Goal: Transaction & Acquisition: Purchase product/service

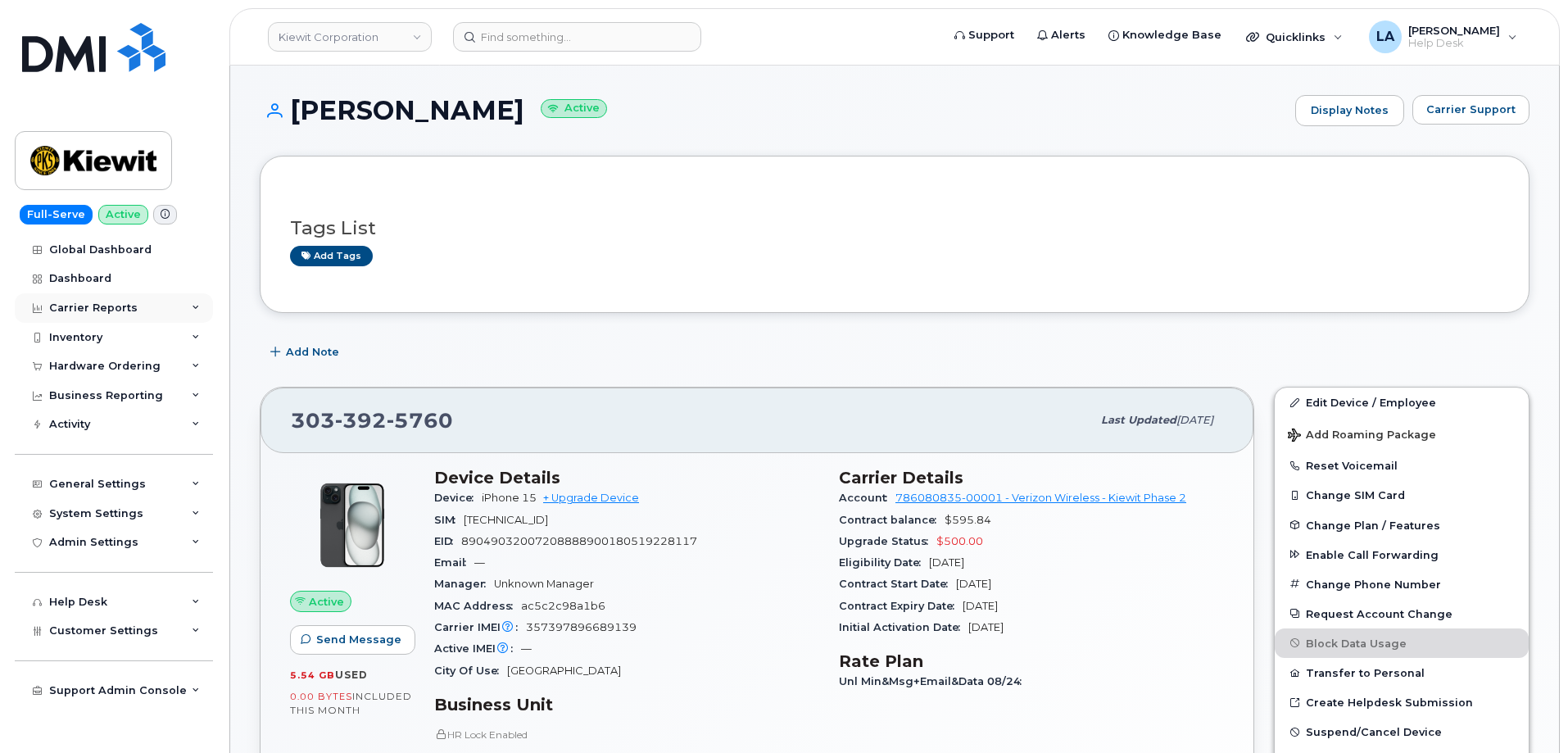
click at [100, 302] on div "Carrier Reports" at bounding box center [94, 308] width 89 height 13
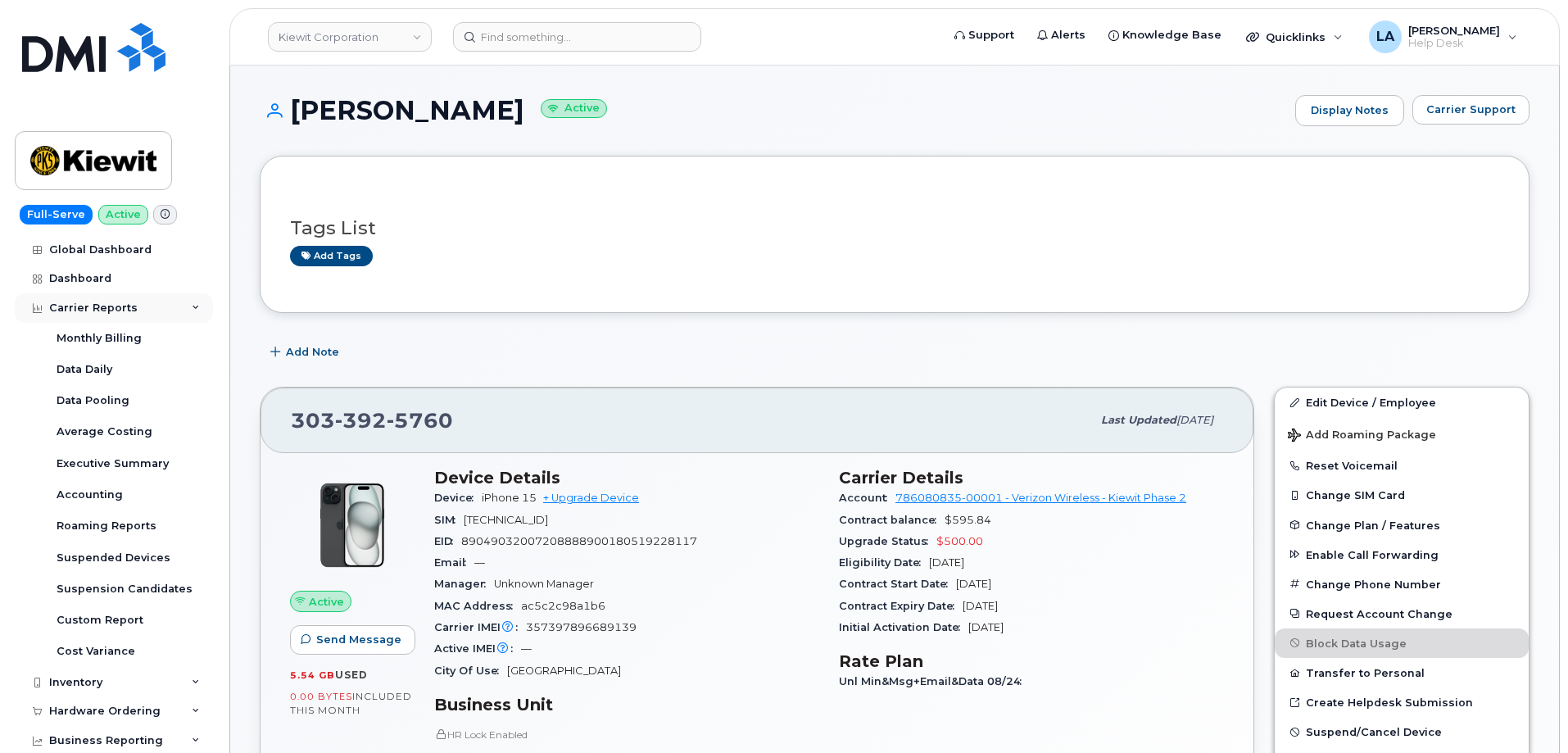
click at [117, 304] on div "Carrier Reports" at bounding box center [94, 308] width 89 height 13
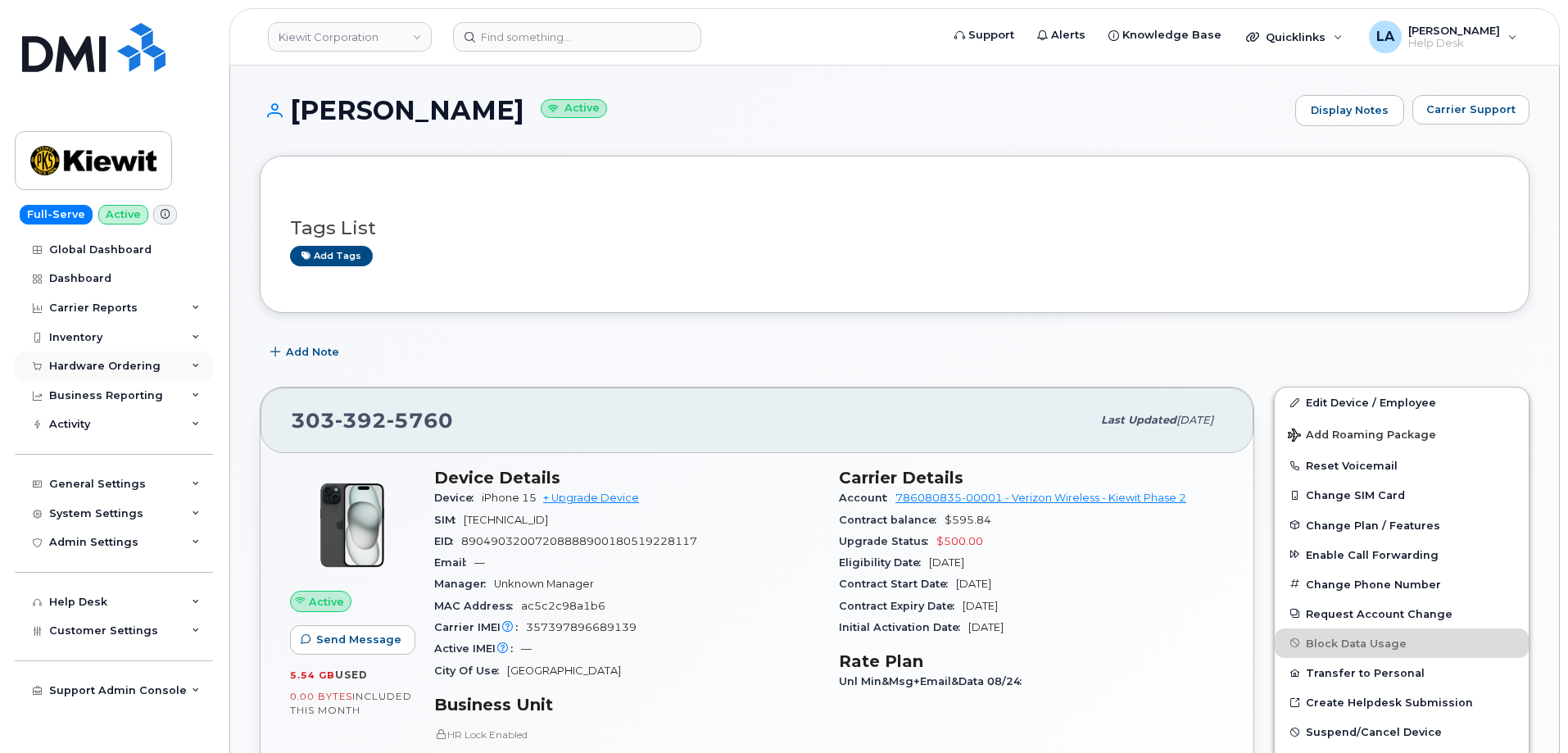
click at [105, 374] on div "Hardware Ordering" at bounding box center [114, 366] width 198 height 30
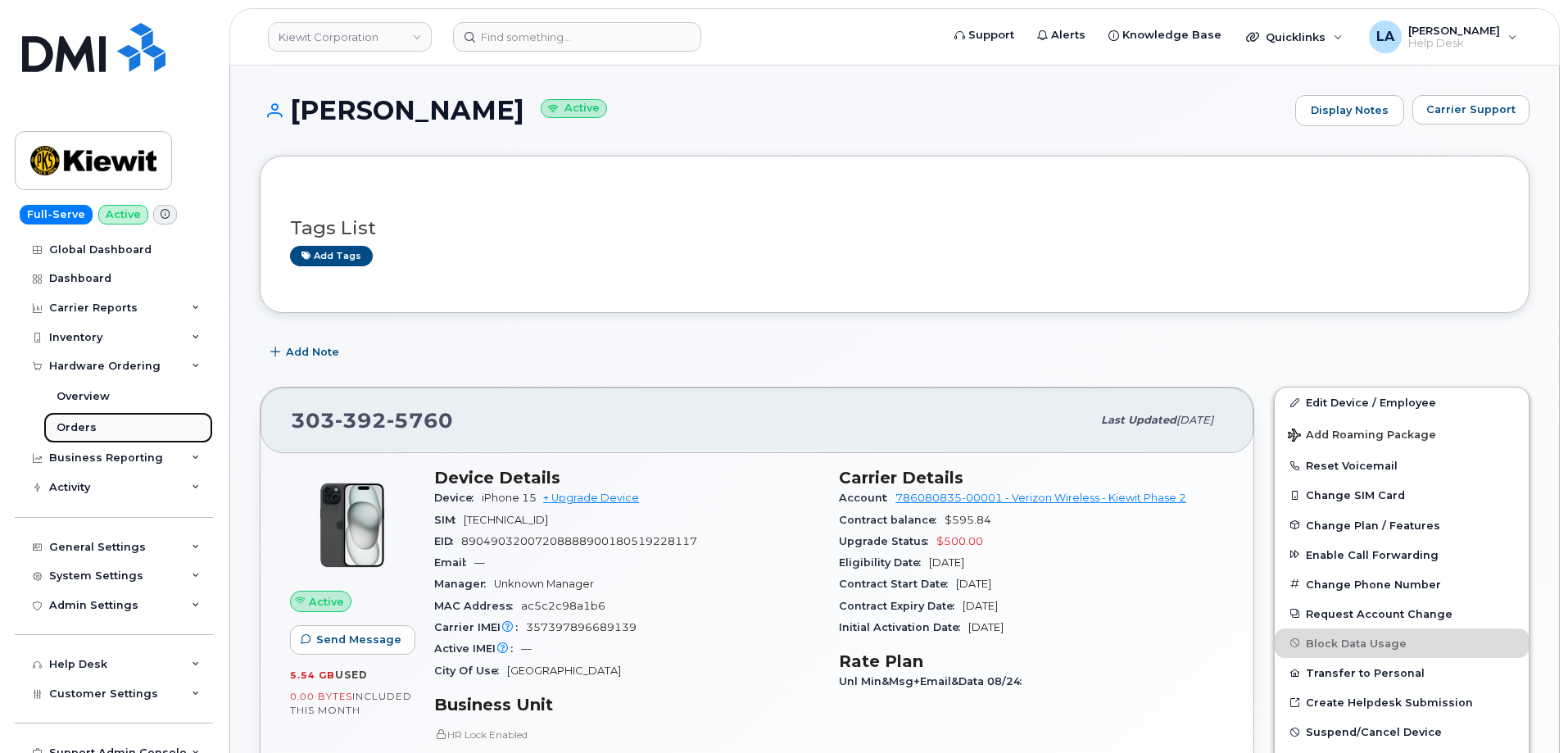
click at [70, 424] on div "Orders" at bounding box center [77, 427] width 40 height 15
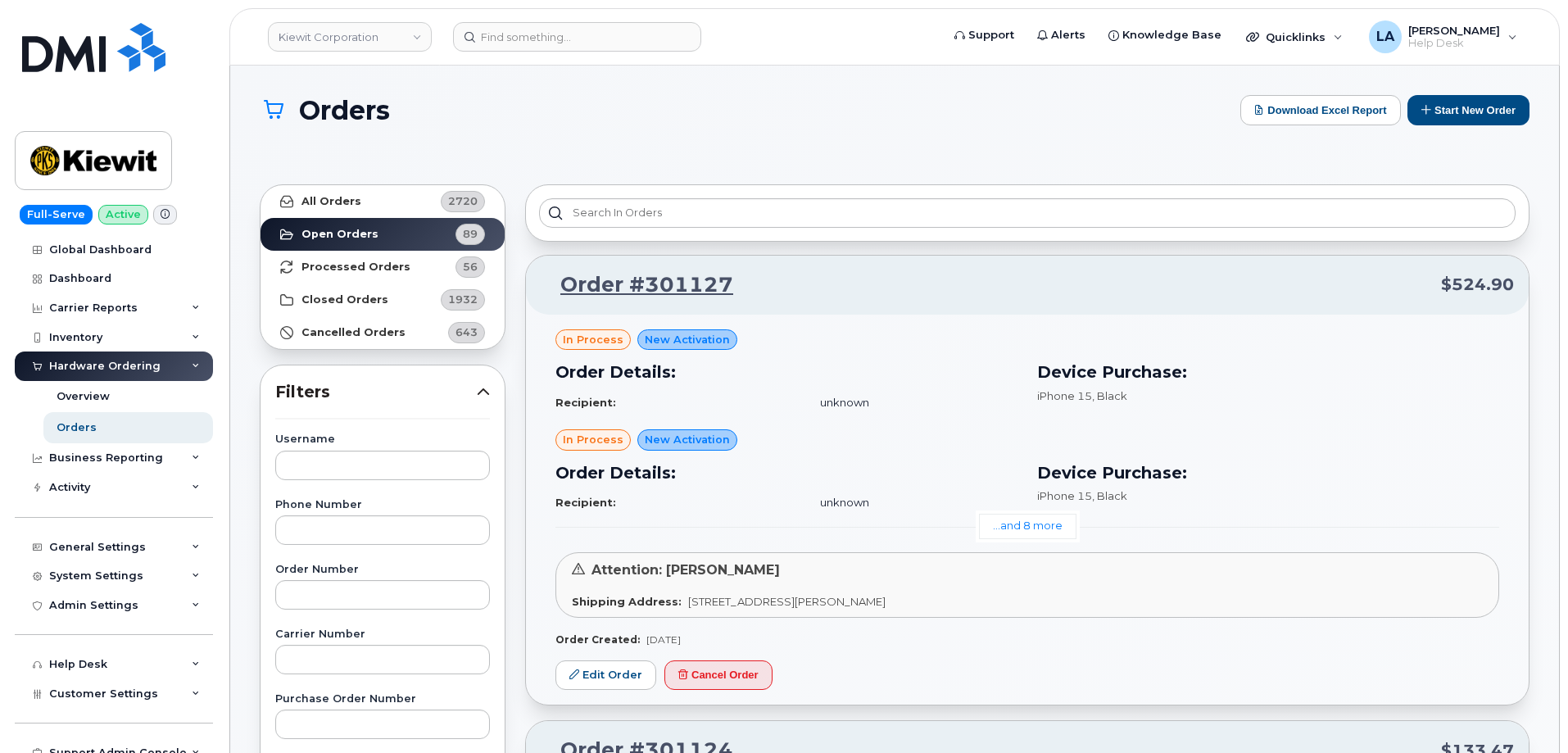
click at [848, 121] on h1 "Orders" at bounding box center [746, 110] width 972 height 29
click at [1456, 111] on button "Start New Order" at bounding box center [1468, 110] width 122 height 30
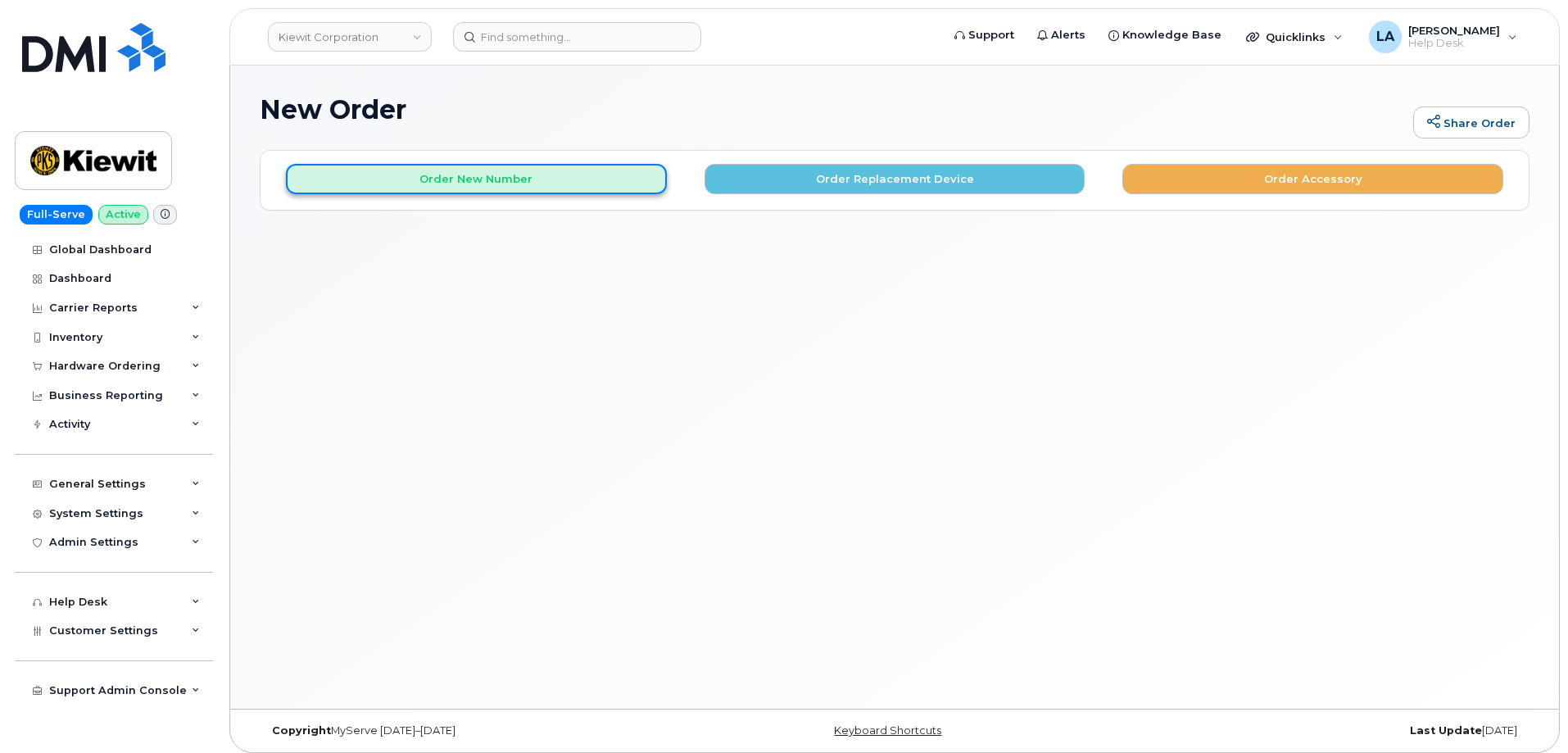
click at [472, 177] on button "Order New Number" at bounding box center [477, 178] width 381 height 30
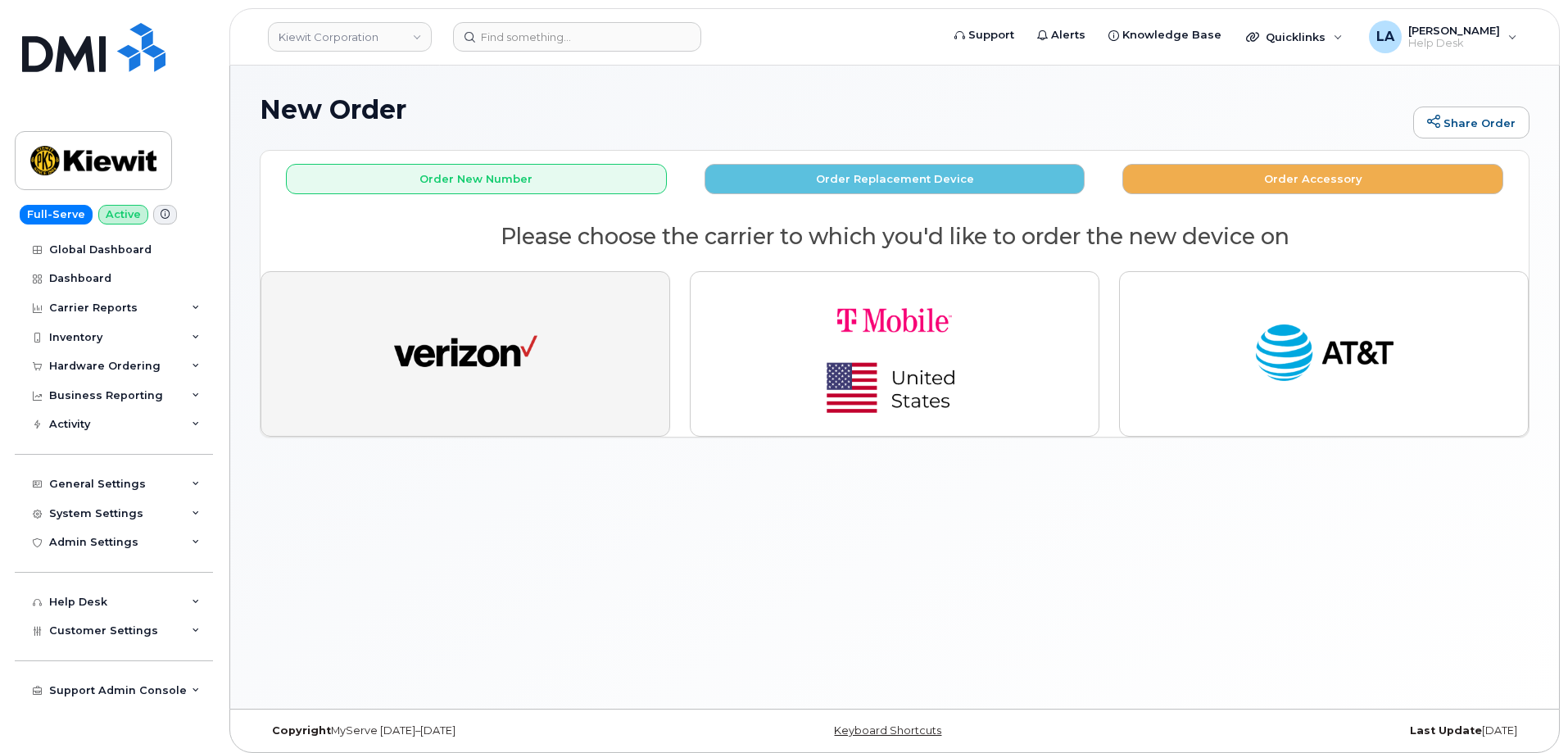
click at [329, 363] on button "button" at bounding box center [465, 354] width 410 height 165
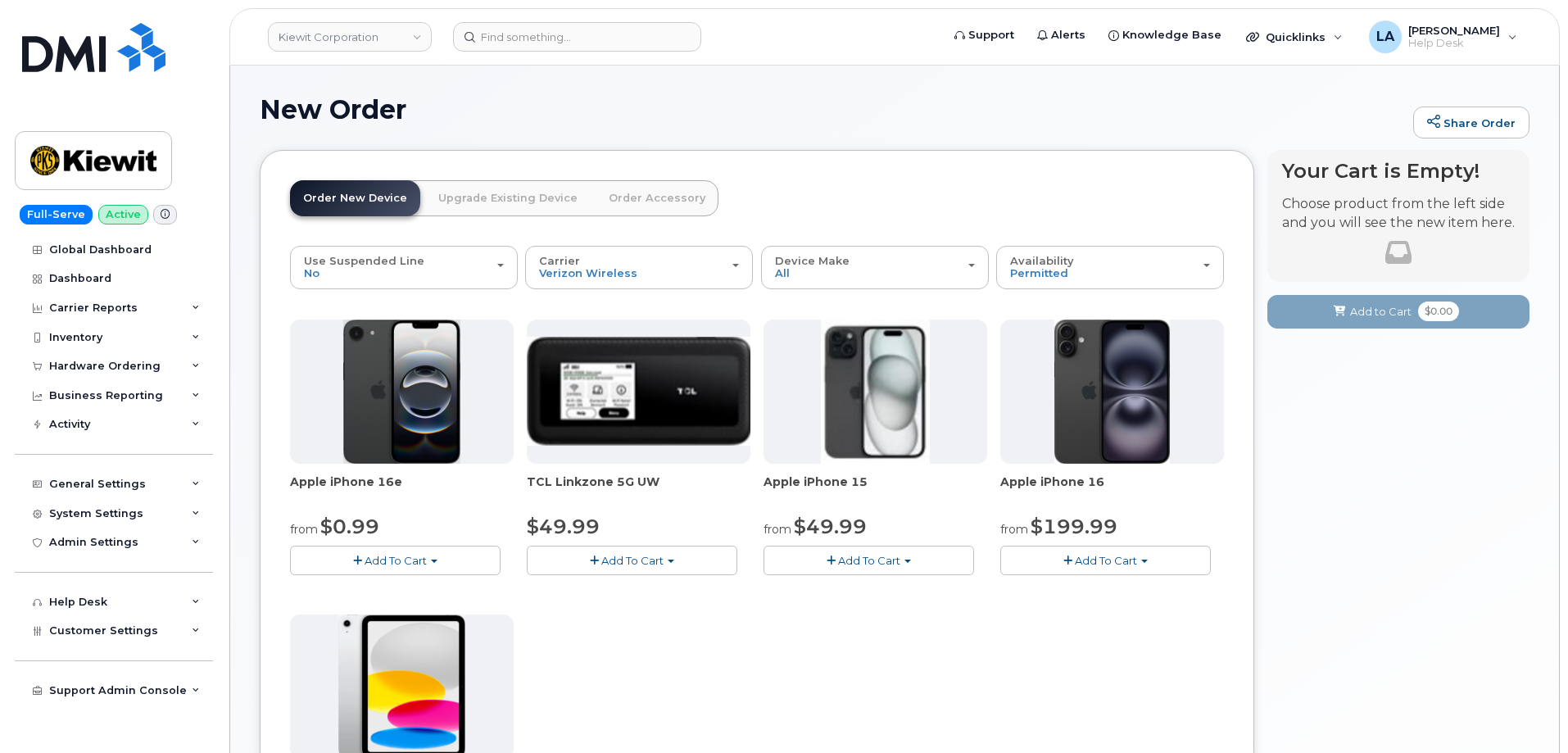
click at [486, 199] on link "Upgrade Existing Device" at bounding box center [508, 197] width 165 height 36
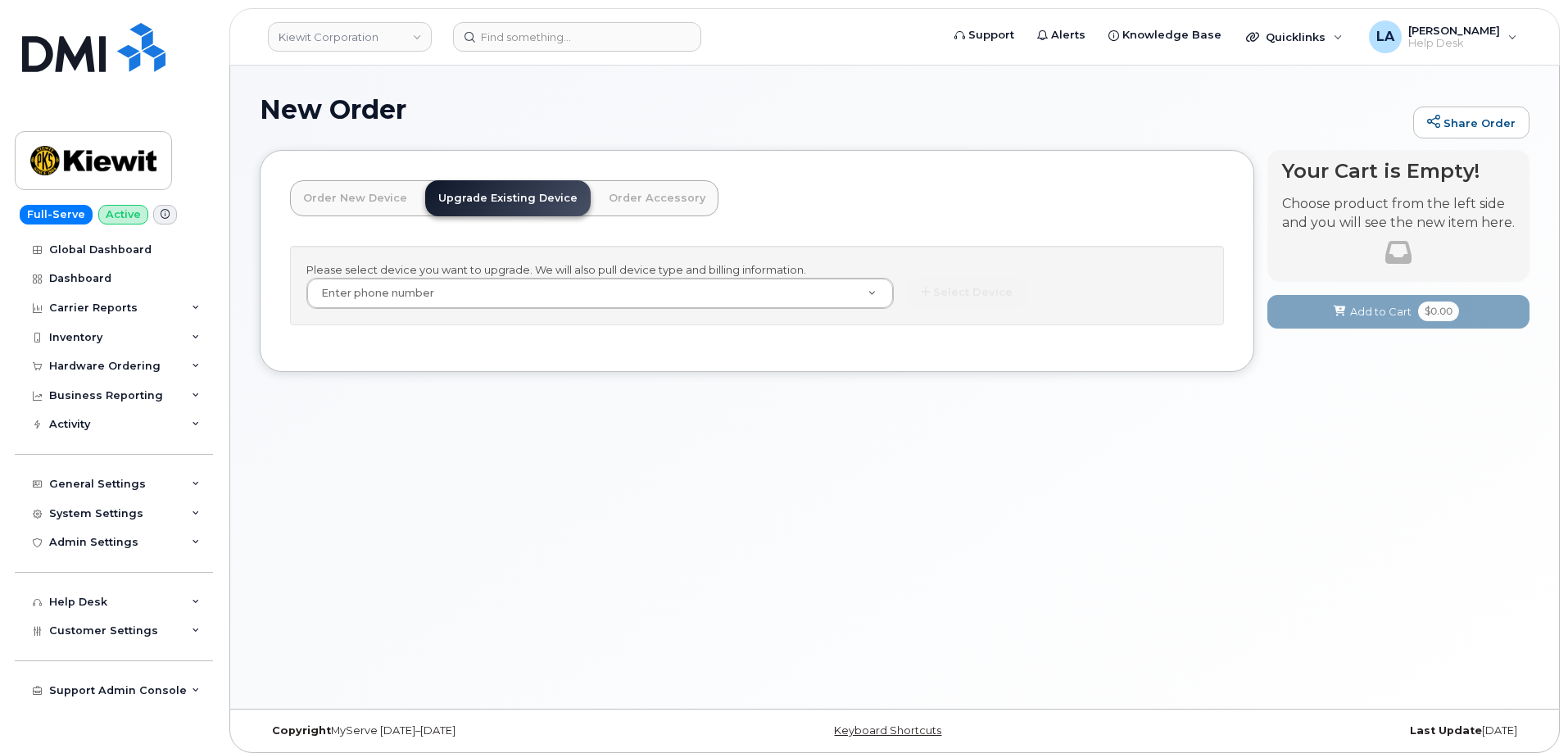
click at [349, 199] on link "Order New Device" at bounding box center [355, 197] width 130 height 36
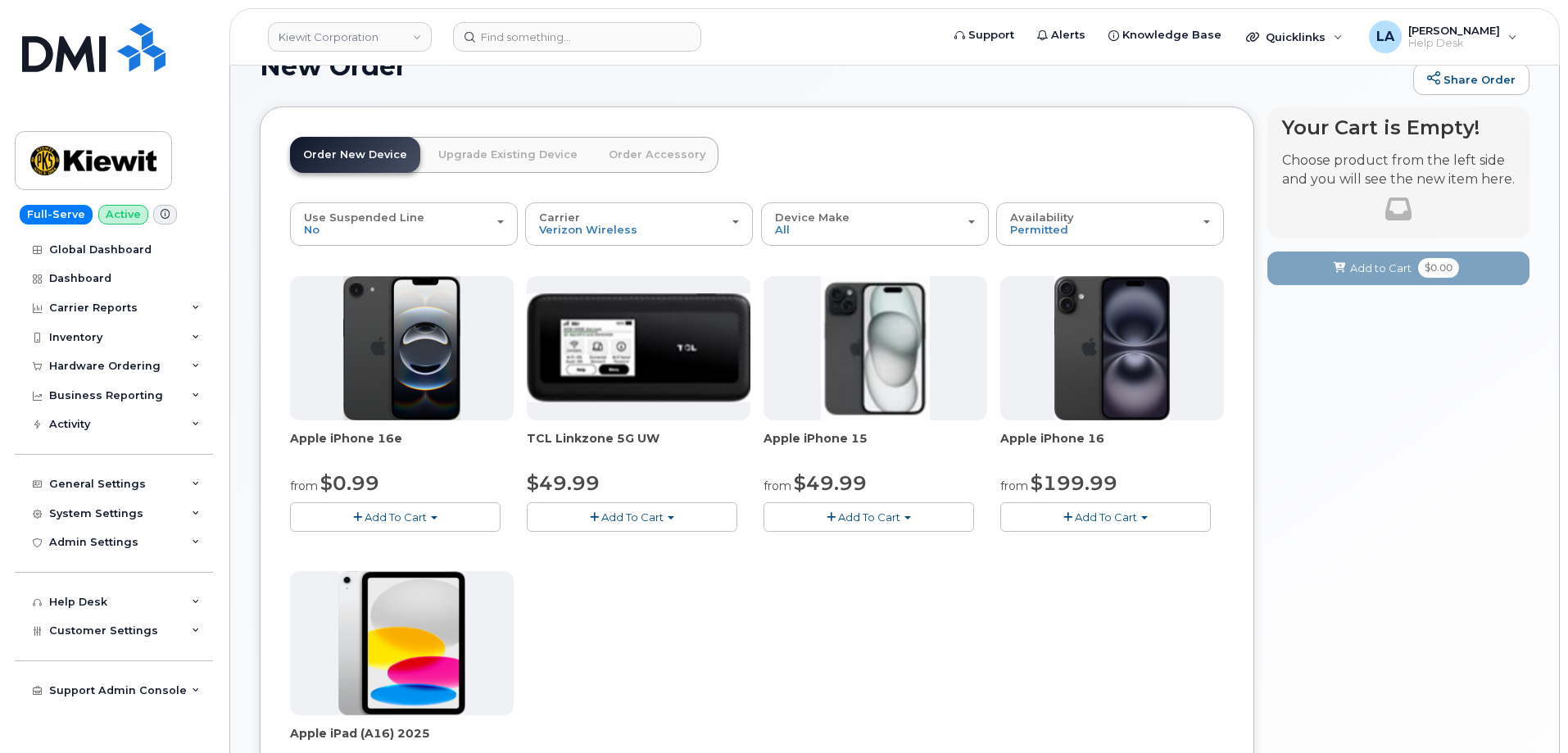
scroll to position [42, 0]
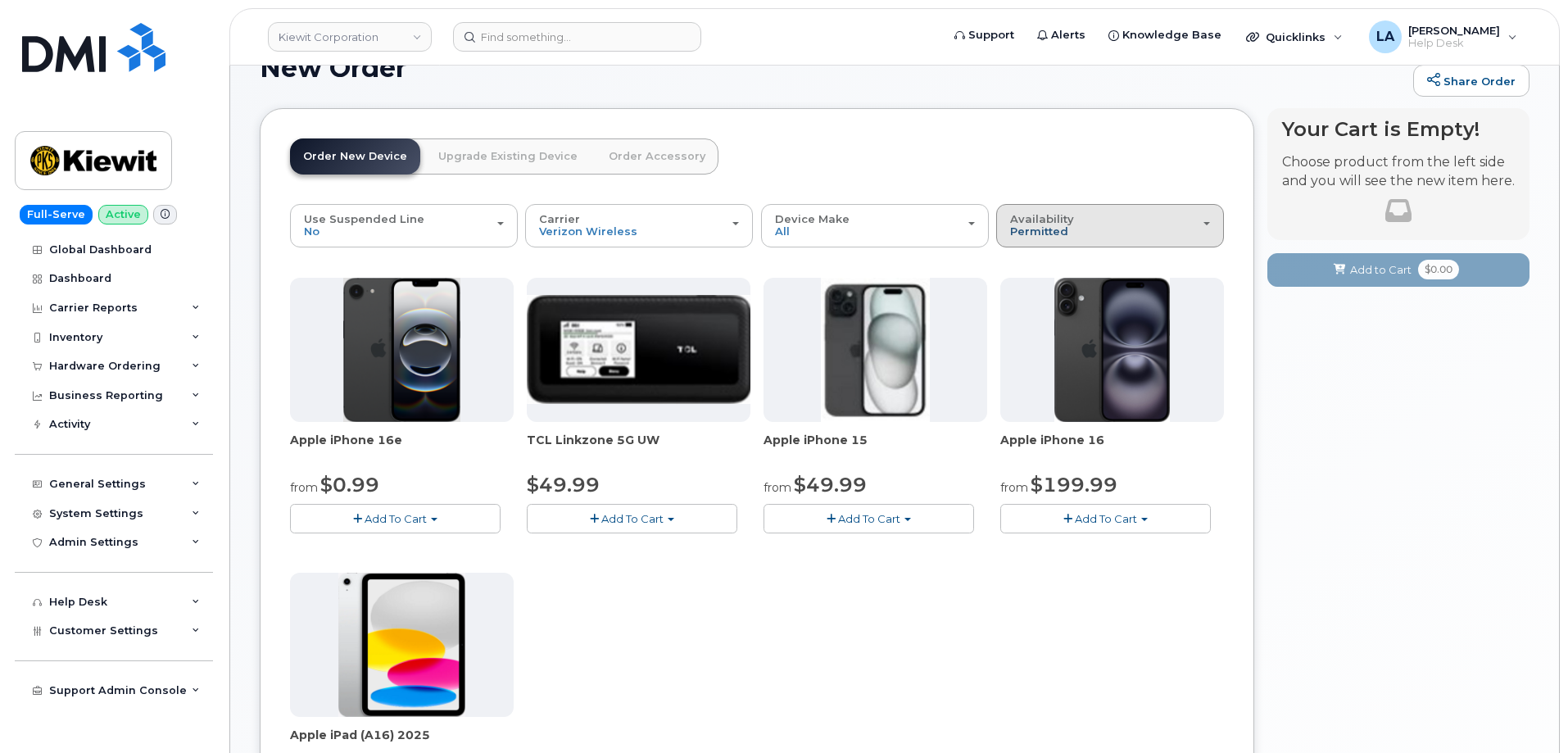
click at [1031, 227] on span "Permitted" at bounding box center [1038, 230] width 58 height 13
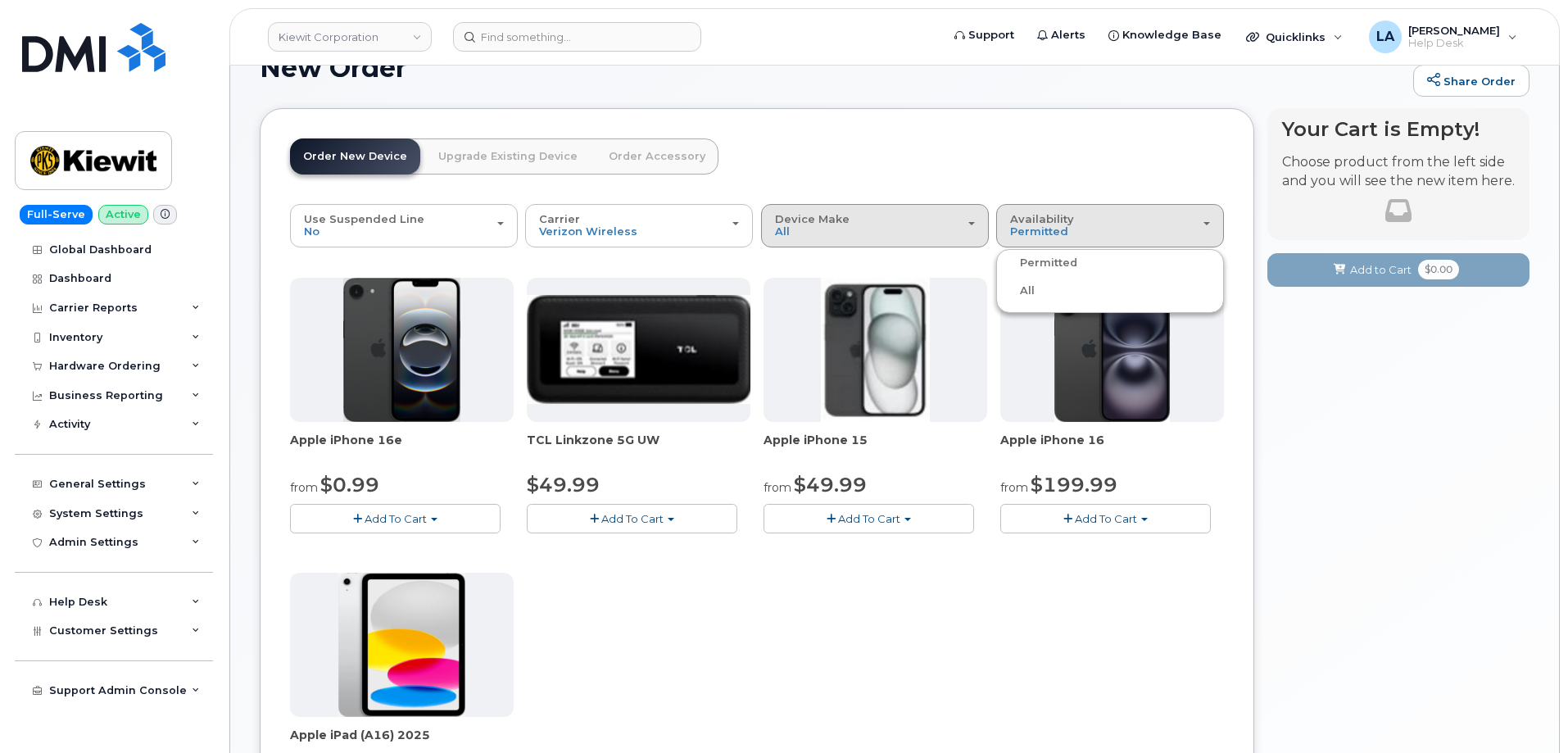
click at [850, 225] on div "Device Make All iPhone Modem Tablet" at bounding box center [875, 225] width 200 height 25
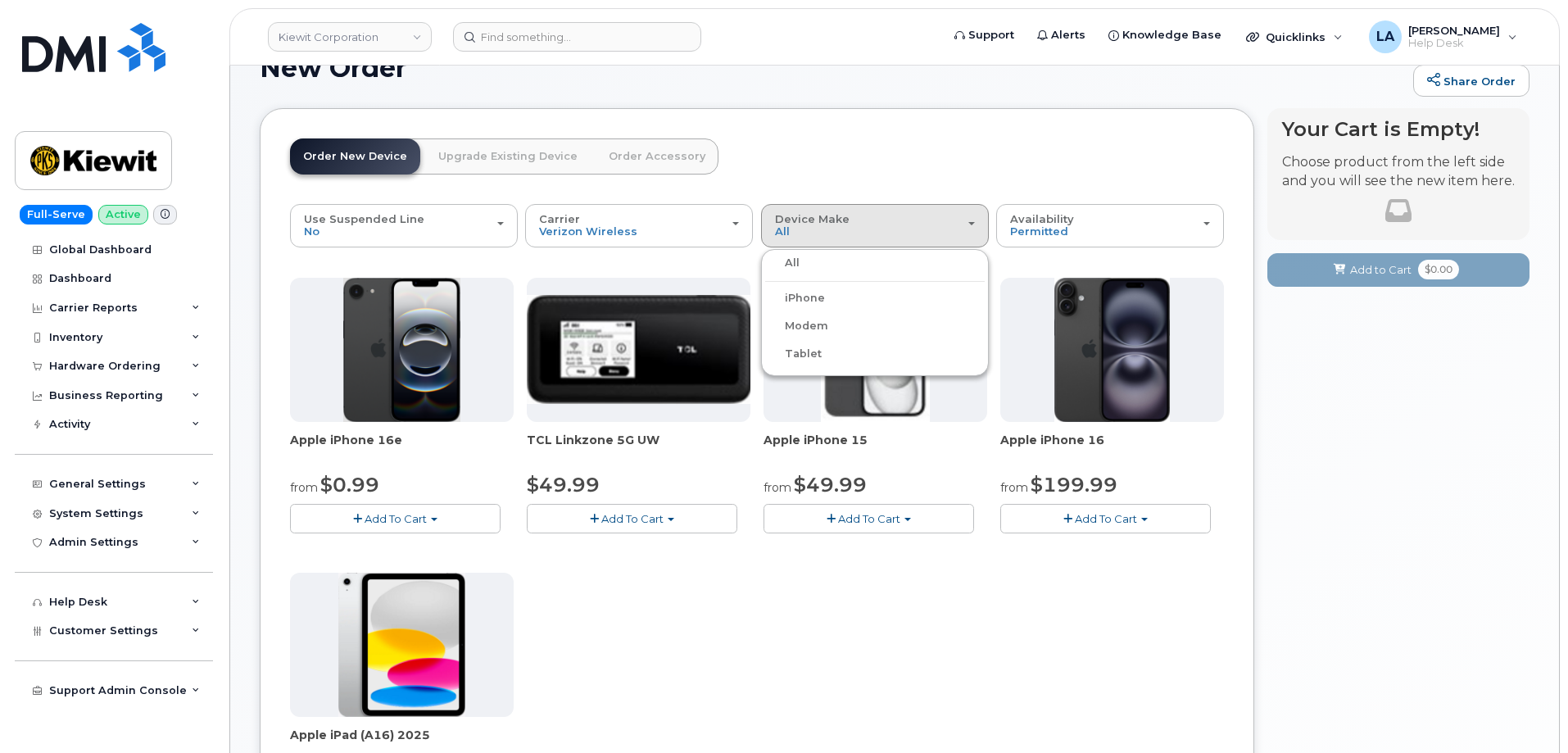
drag, startPoint x: 824, startPoint y: 137, endPoint x: 844, endPoint y: 132, distance: 20.6
click at [827, 137] on div "Order New Device Upgrade Existing Device Order Accessory Order new device and n…" at bounding box center [757, 602] width 994 height 989
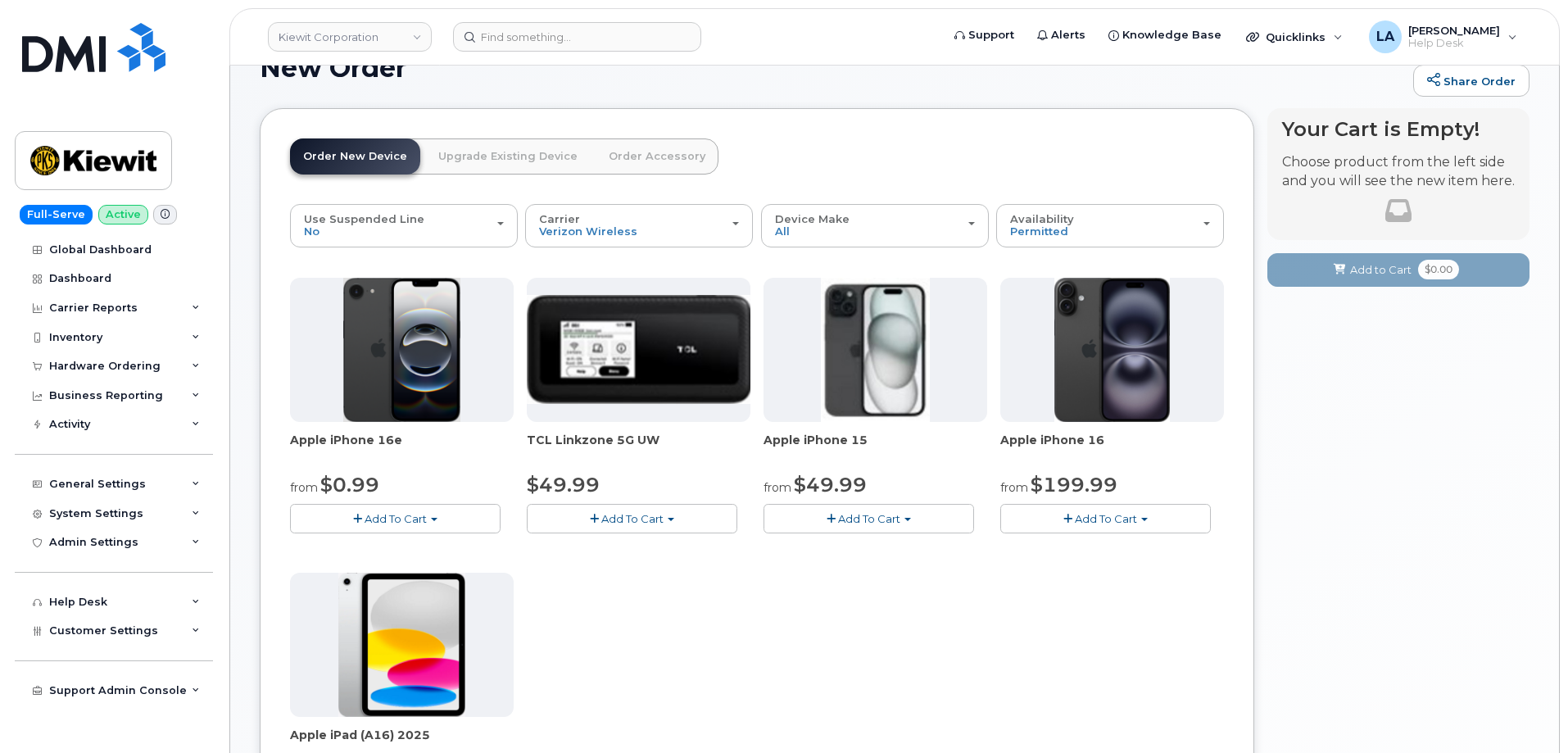
click at [469, 152] on link "Upgrade Existing Device" at bounding box center [508, 156] width 165 height 36
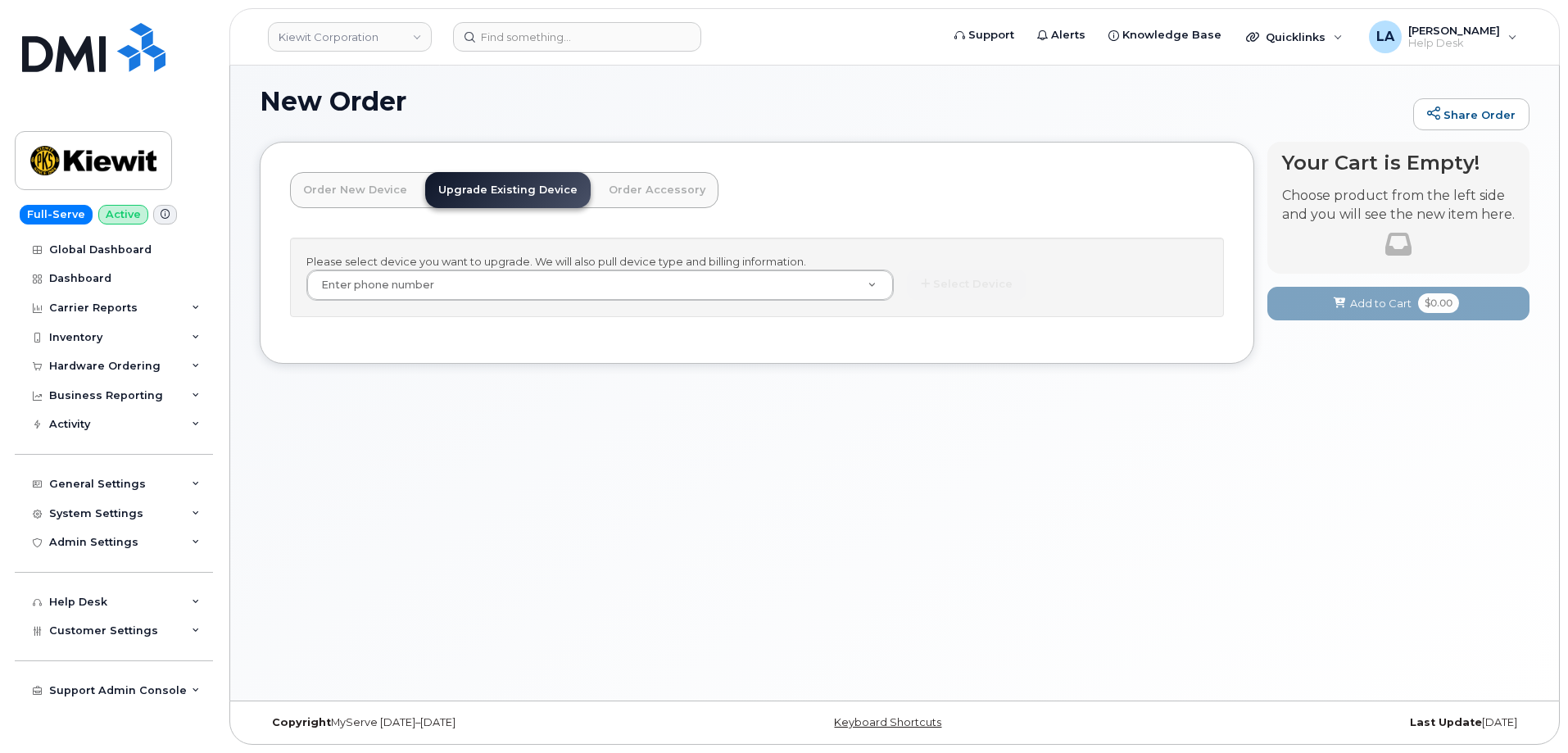
scroll to position [8, 0]
click at [618, 177] on link "Order Accessory" at bounding box center [657, 190] width 123 height 36
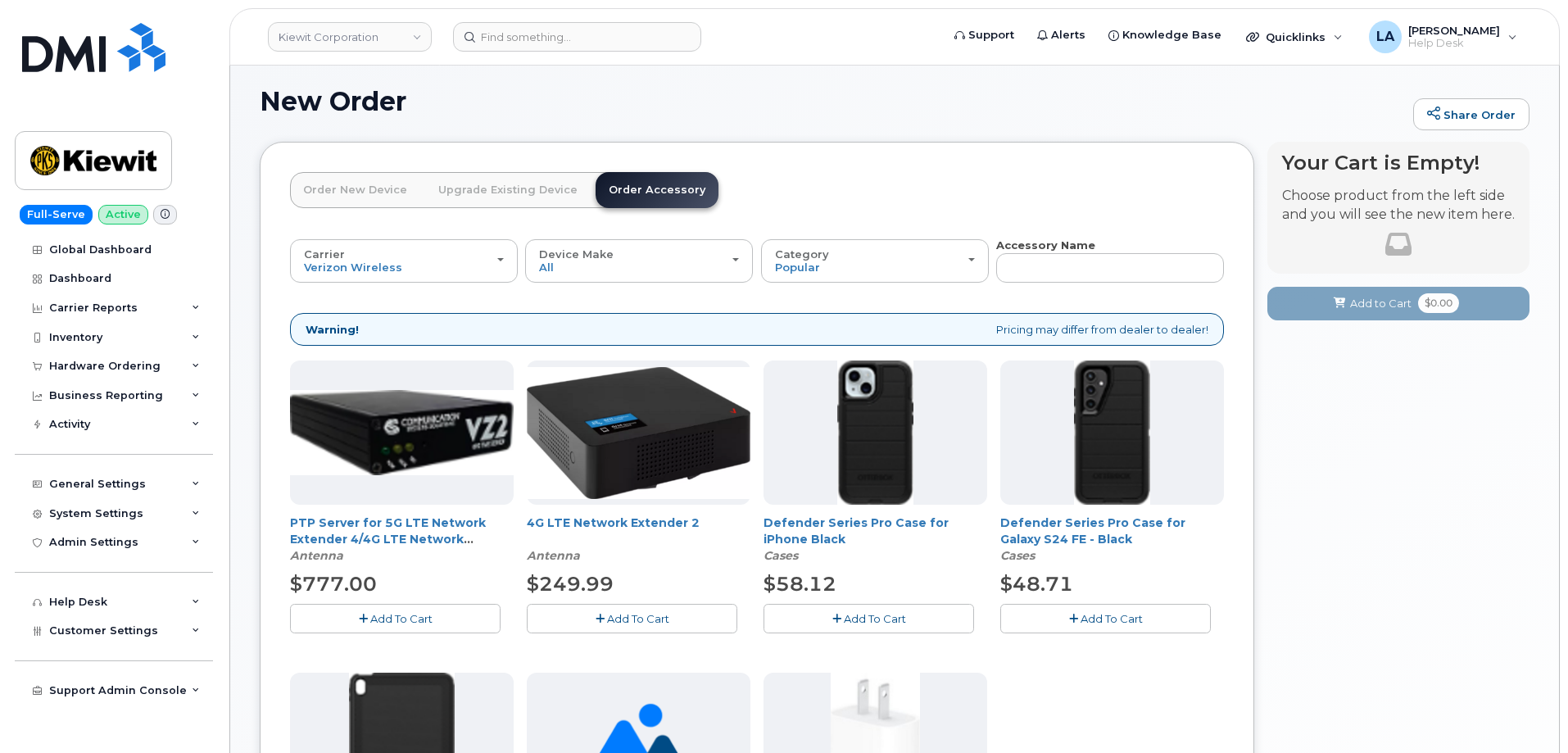
click at [332, 192] on link "Order New Device" at bounding box center [355, 190] width 130 height 36
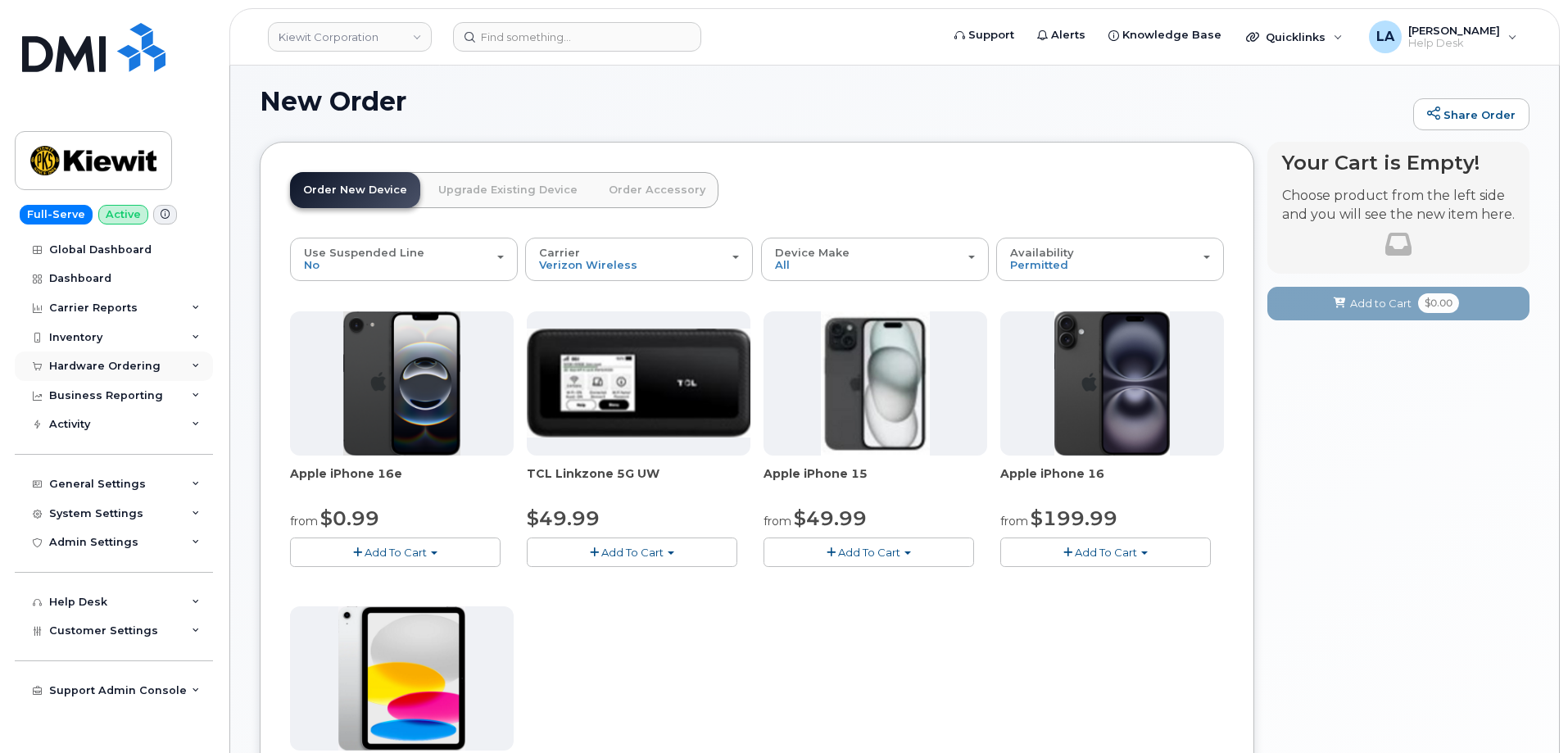
click at [97, 374] on div "Hardware Ordering" at bounding box center [114, 366] width 198 height 30
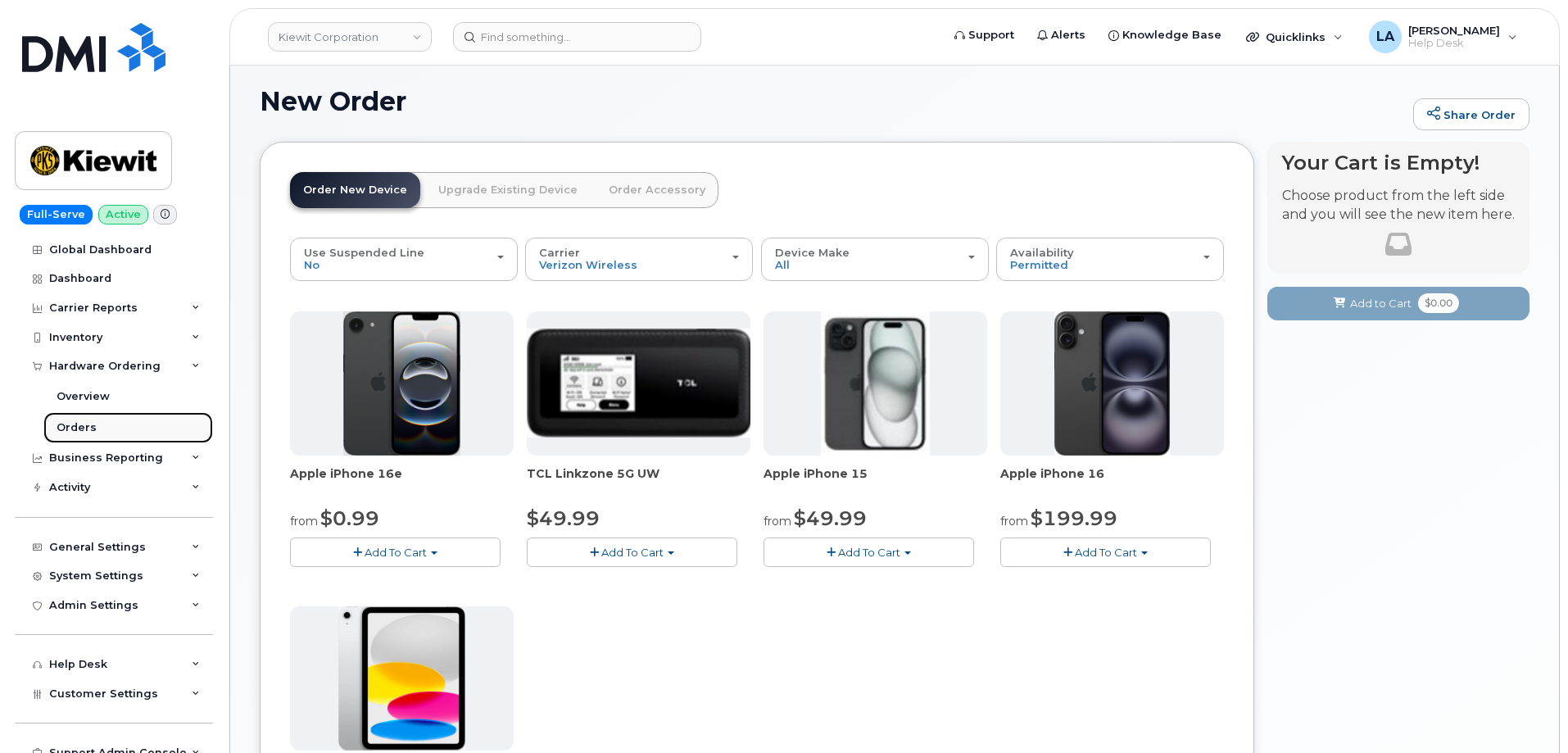
click at [83, 427] on div "Orders" at bounding box center [77, 427] width 40 height 15
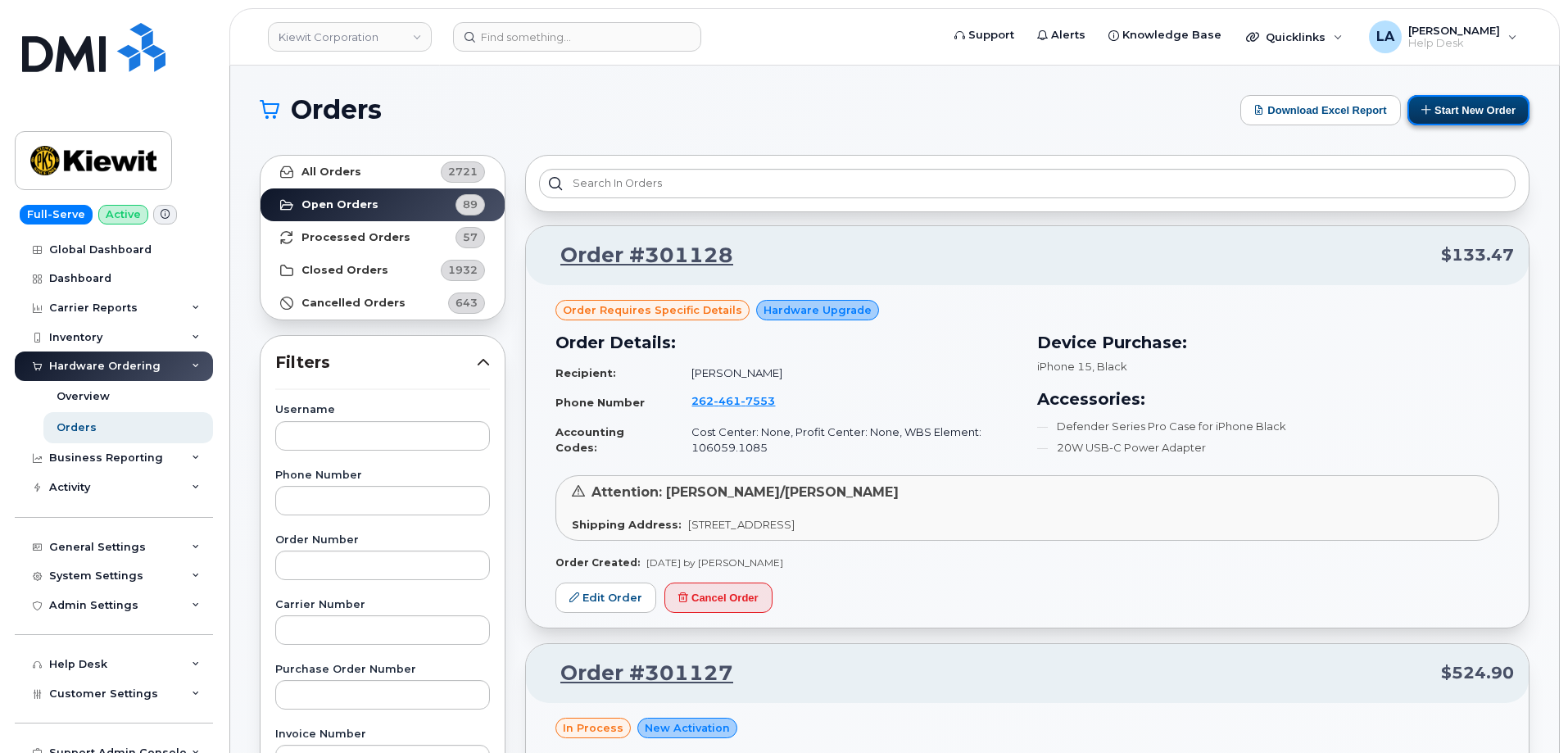
click at [1502, 107] on button "Start New Order" at bounding box center [1468, 110] width 122 height 30
click at [1484, 112] on button "Start New Order" at bounding box center [1468, 110] width 122 height 30
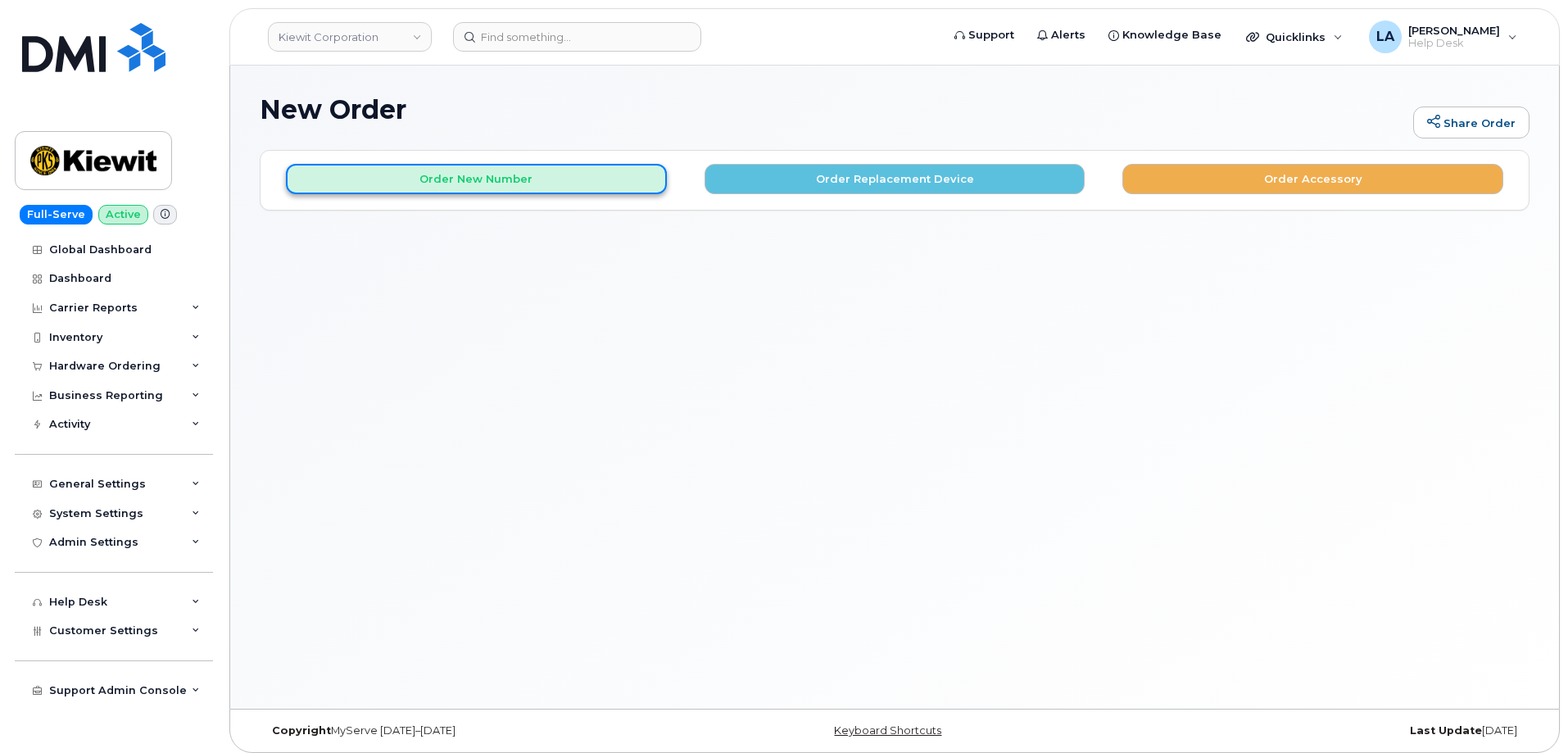
click at [585, 184] on button "Order New Number" at bounding box center [477, 178] width 381 height 30
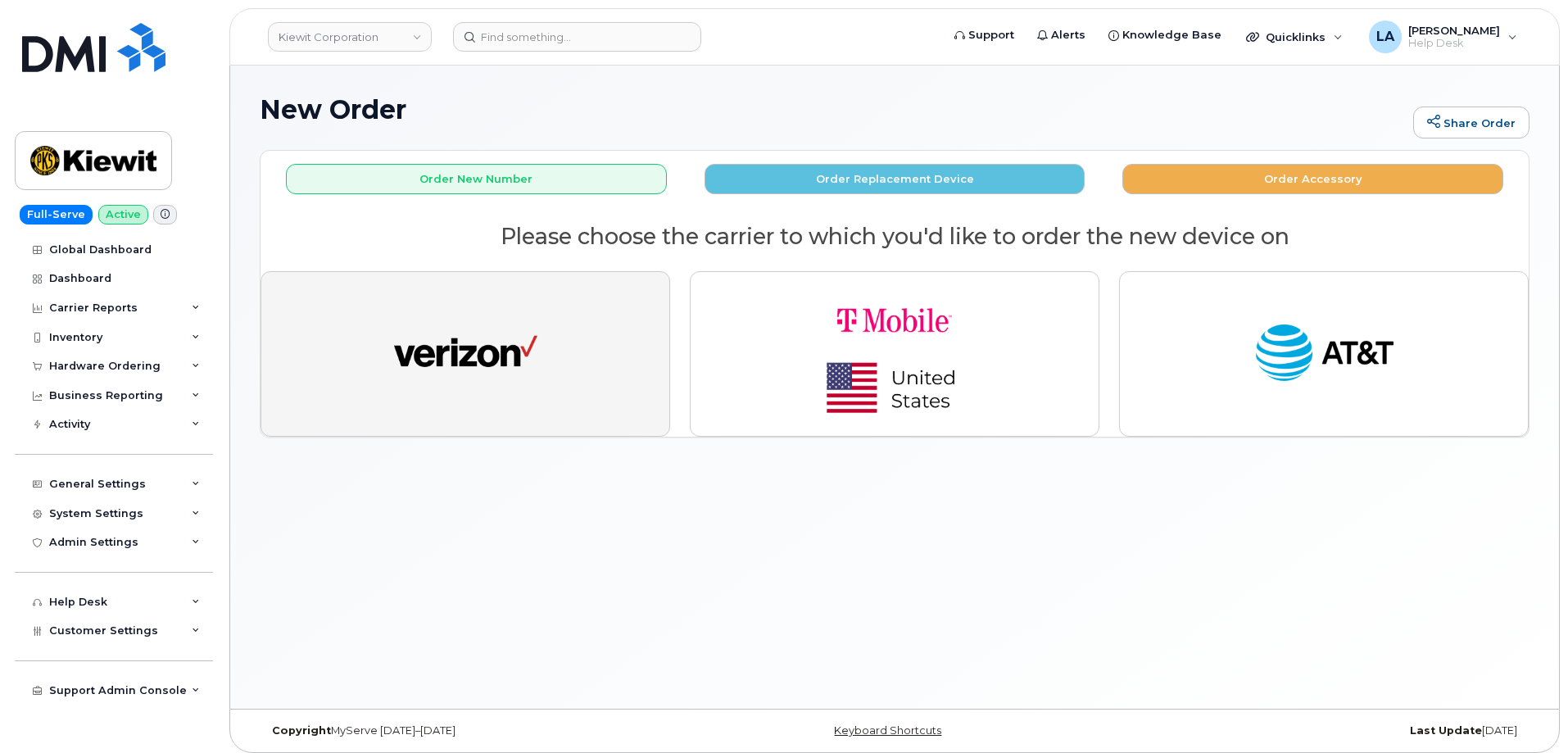
click at [557, 345] on button "button" at bounding box center [465, 354] width 410 height 165
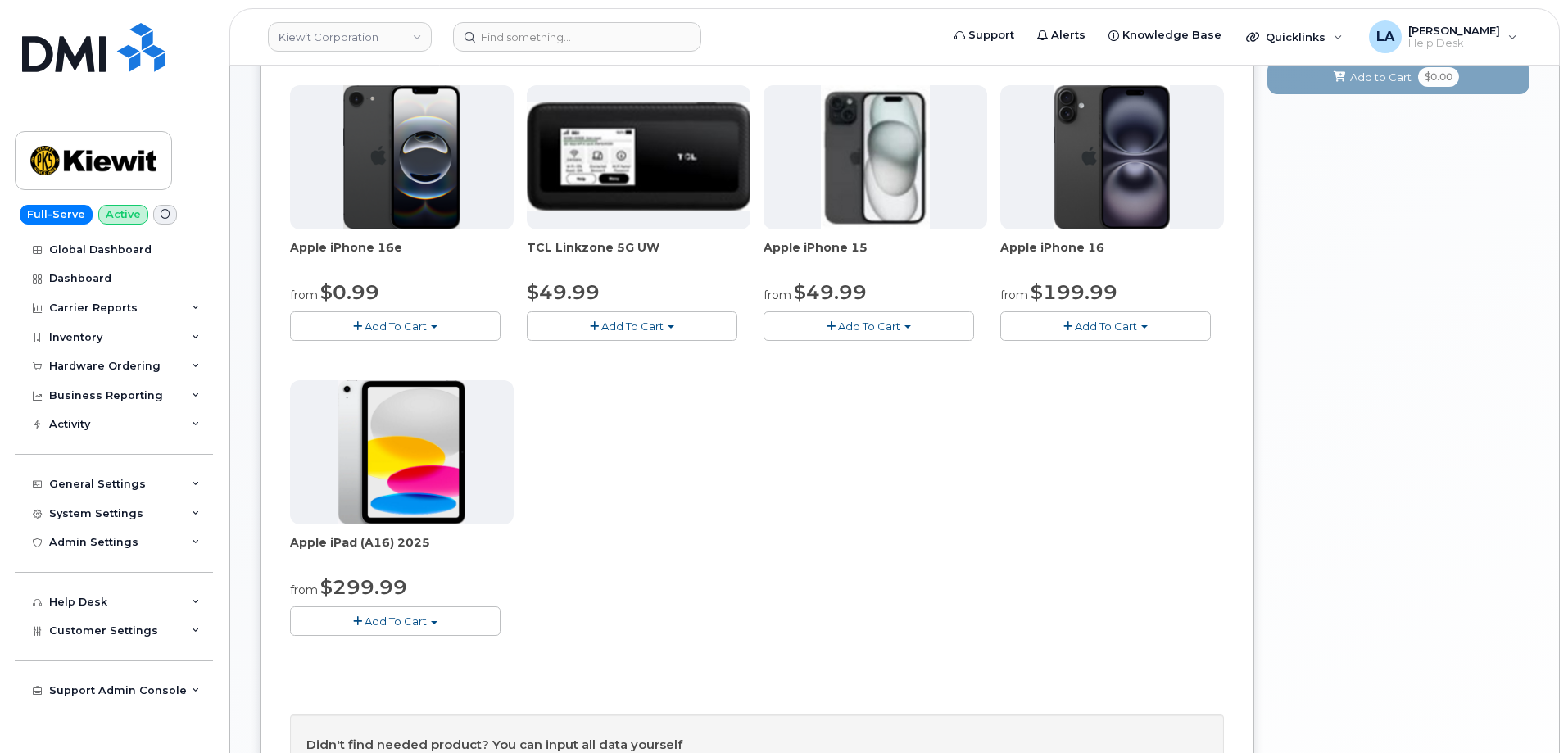
scroll to position [97, 0]
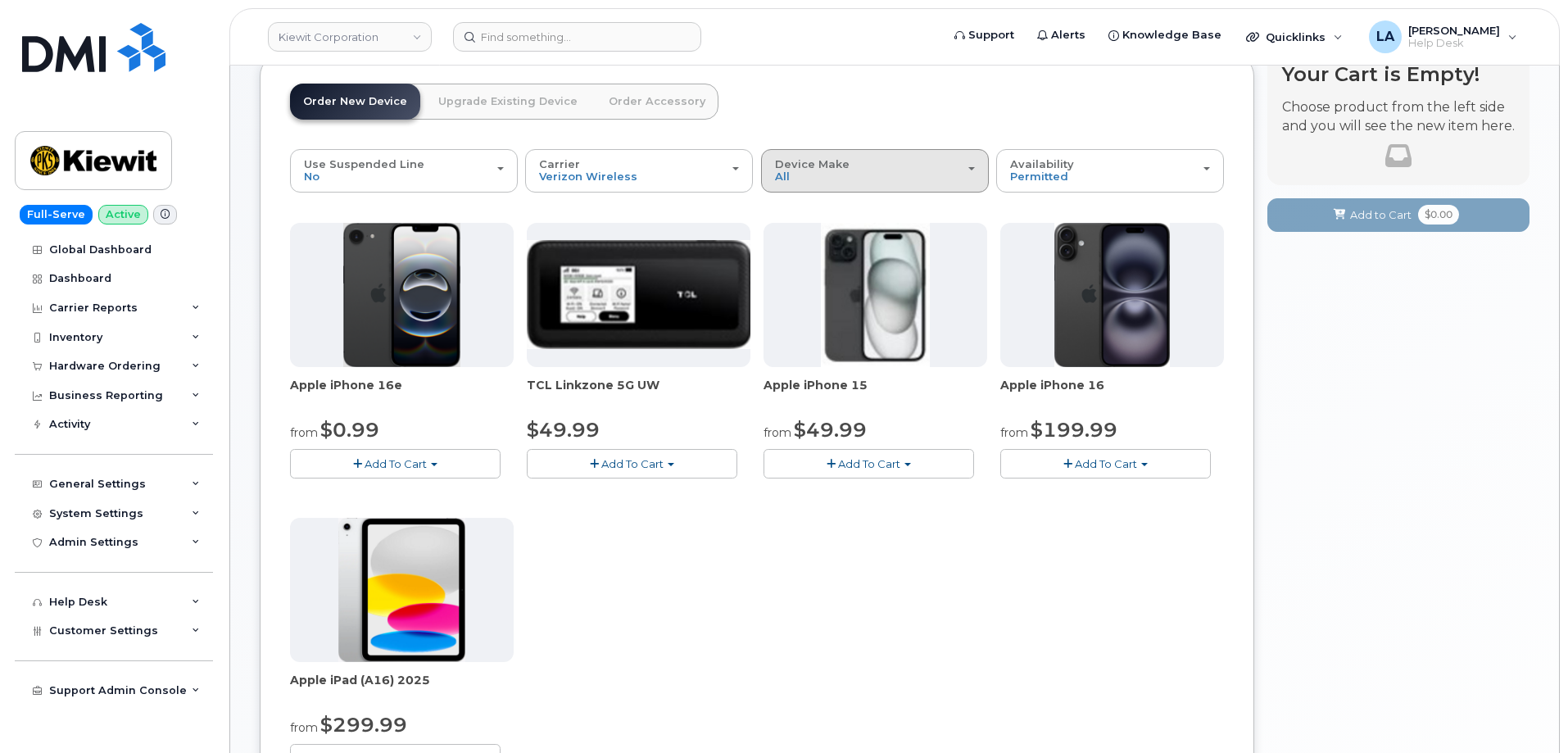
click at [901, 165] on div "Device Make All iPhone Modem Tablet" at bounding box center [875, 170] width 200 height 25
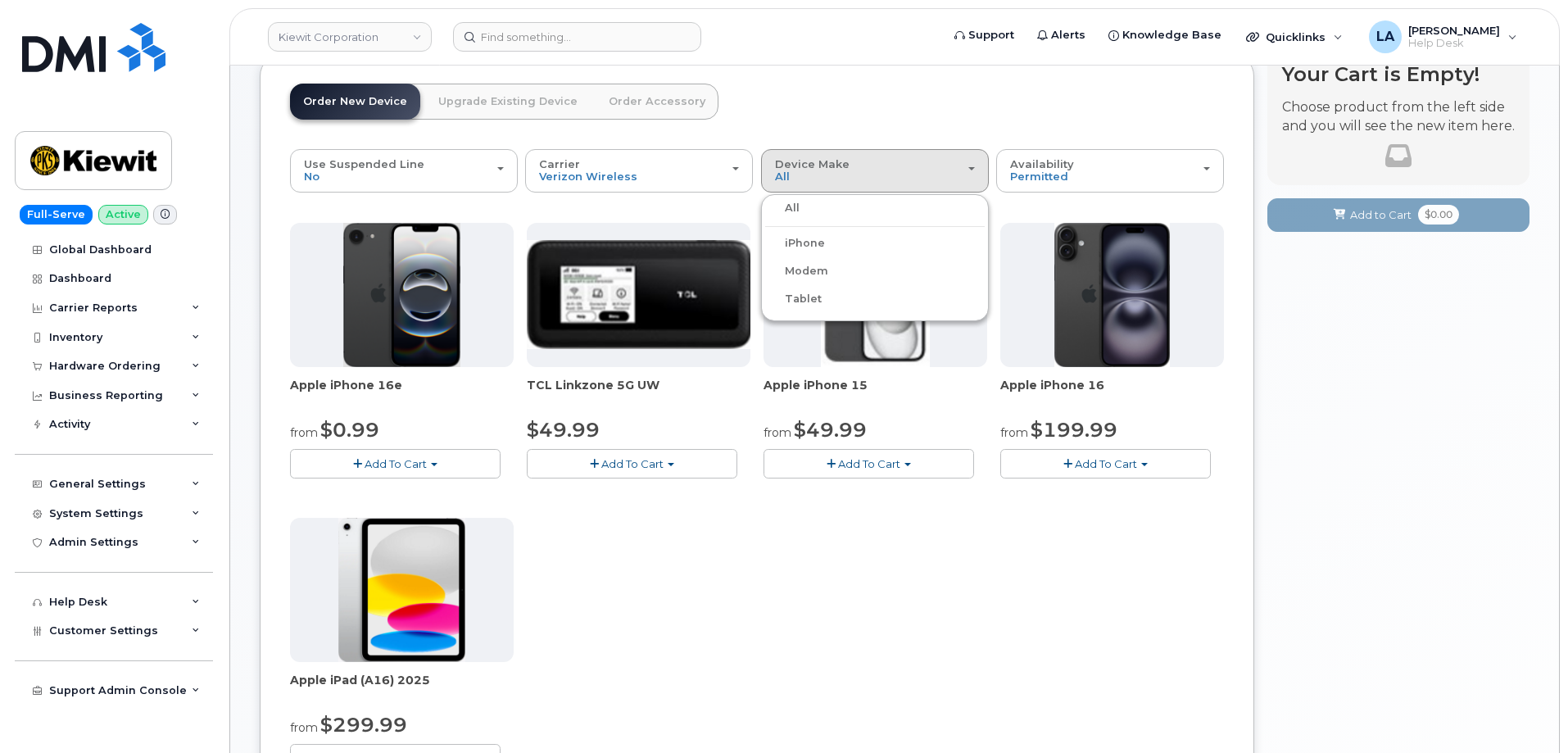
click at [959, 89] on header "Order New Device Upgrade Existing Device Order Accessory Order new device and n…" at bounding box center [757, 116] width 934 height 65
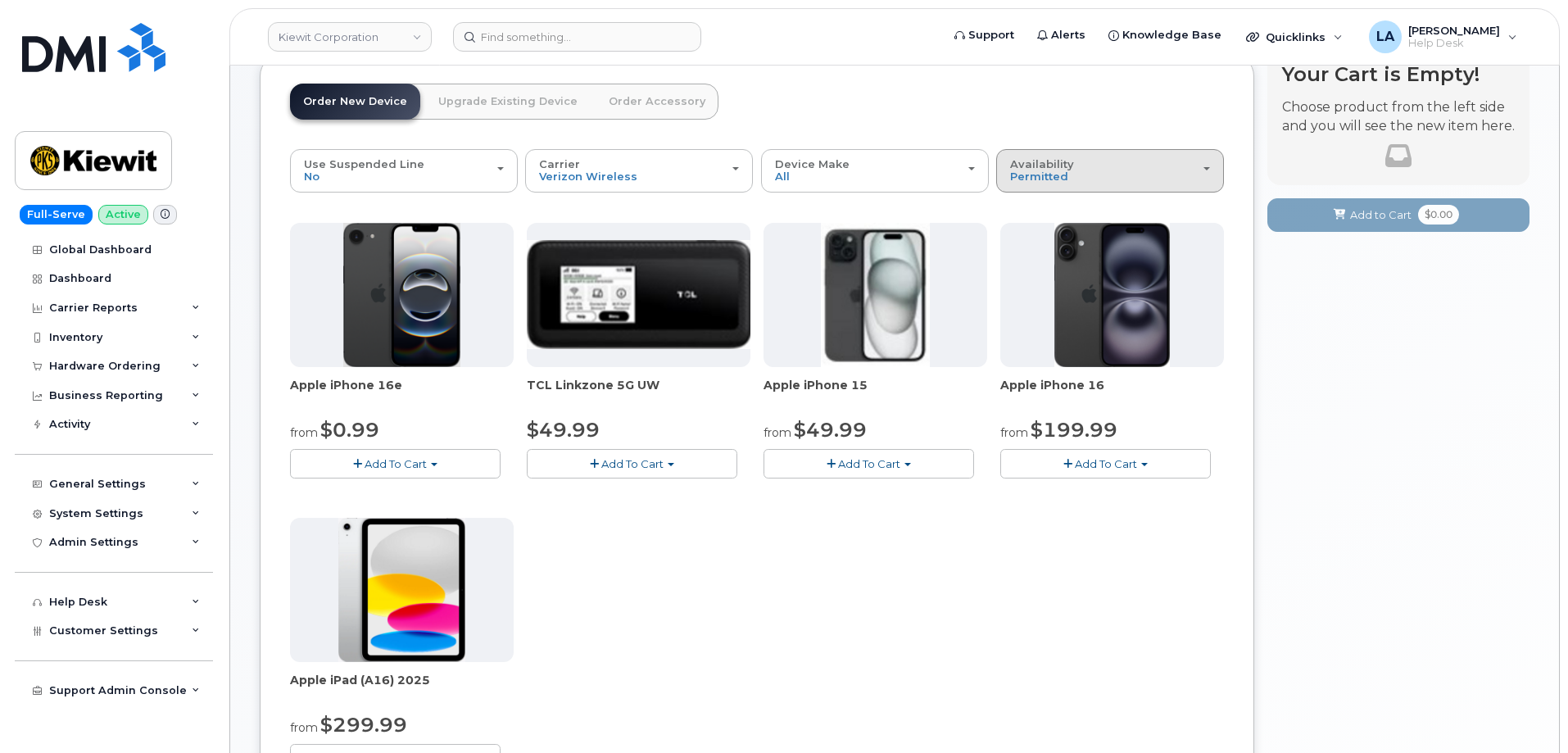
click at [1173, 177] on div "Availability Permitted All" at bounding box center [1110, 170] width 200 height 25
click at [961, 72] on div "Order New Device Upgrade Existing Device Order Accessory Order new device and n…" at bounding box center [757, 547] width 994 height 989
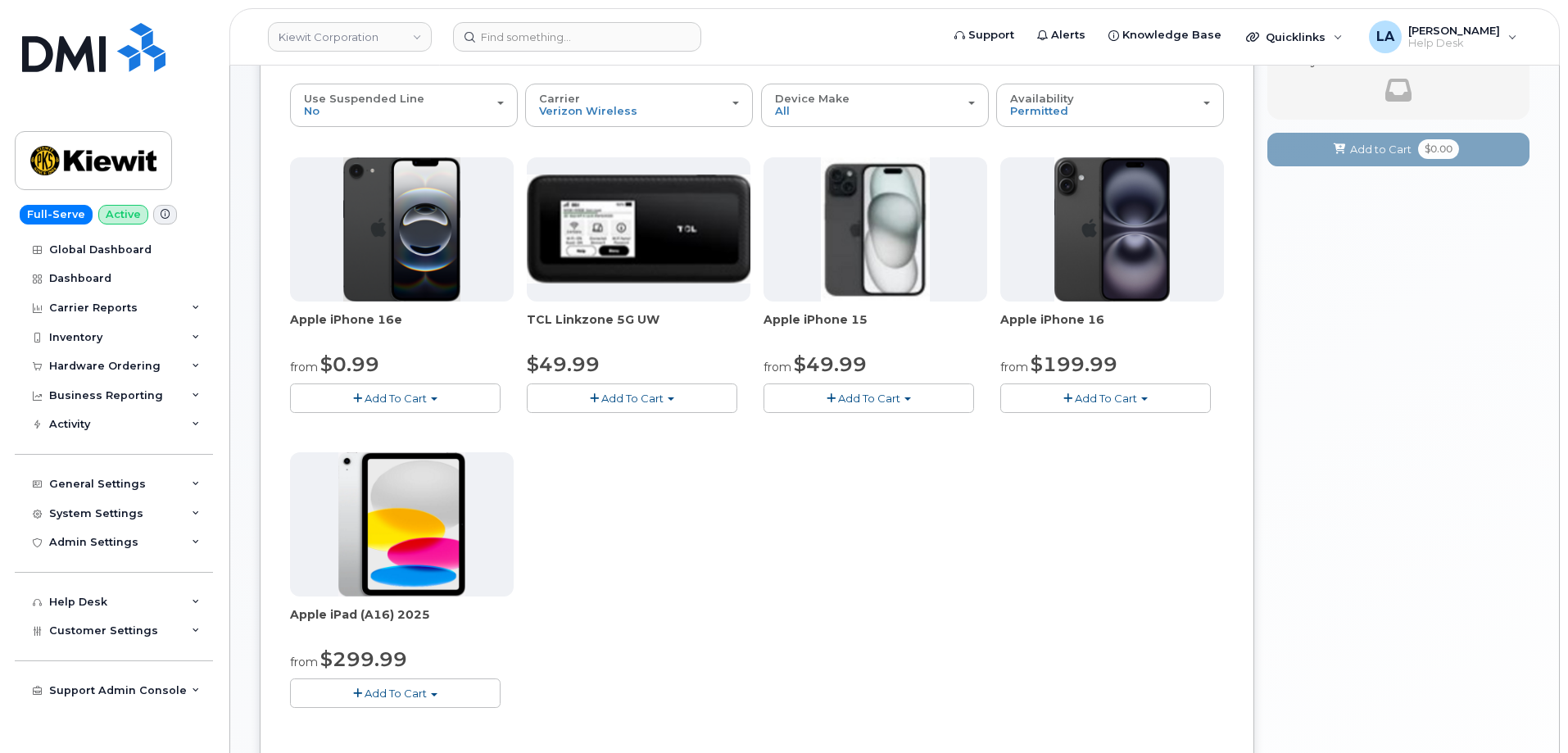
scroll to position [170, 0]
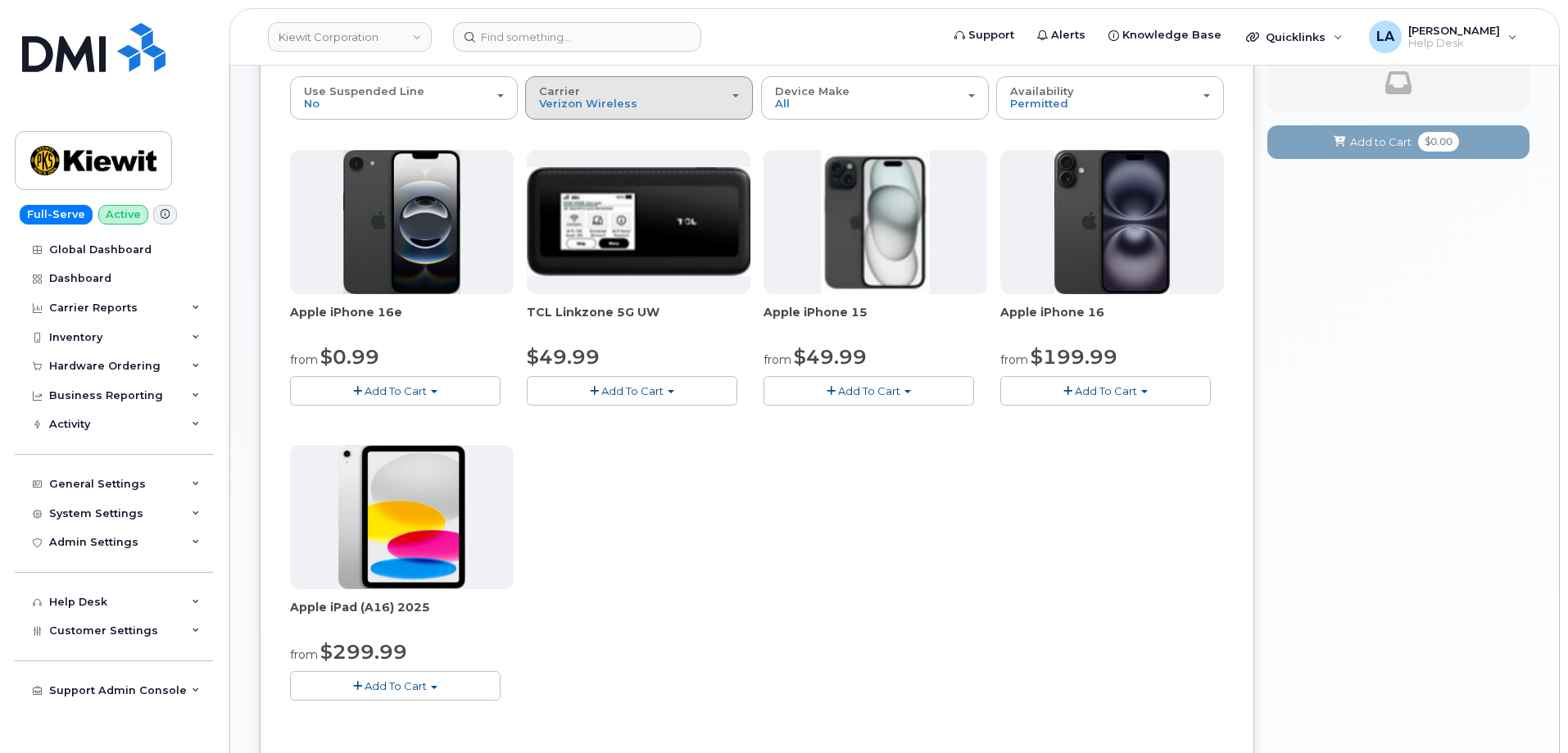
click at [659, 97] on div "Carrier Verizon Wireless T-Mobile AT&T Wireless" at bounding box center [639, 97] width 200 height 25
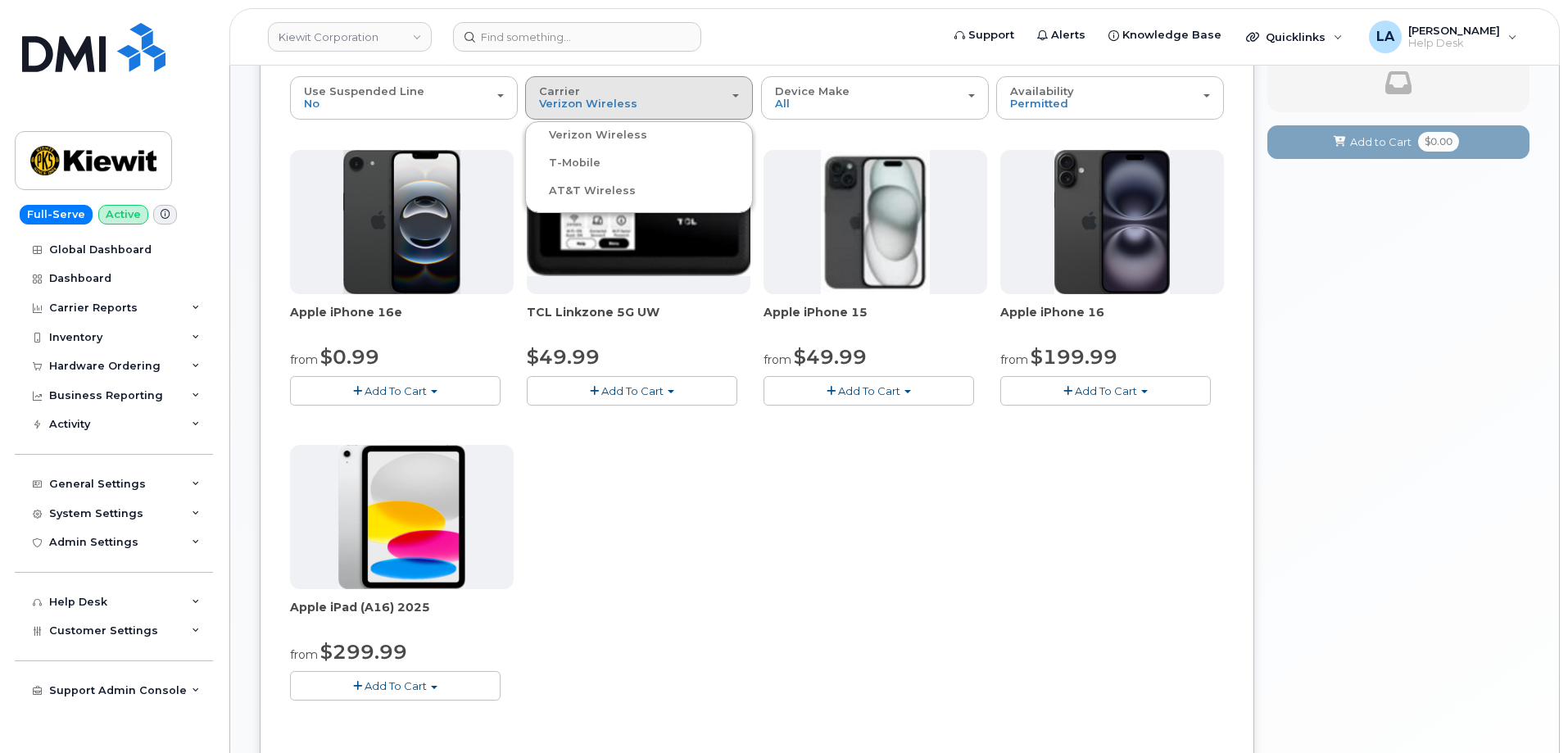
click at [574, 193] on label "AT&T Wireless" at bounding box center [582, 190] width 106 height 20
click at [0, 0] on input "AT&T Wireless" at bounding box center [0, 0] width 0 height 0
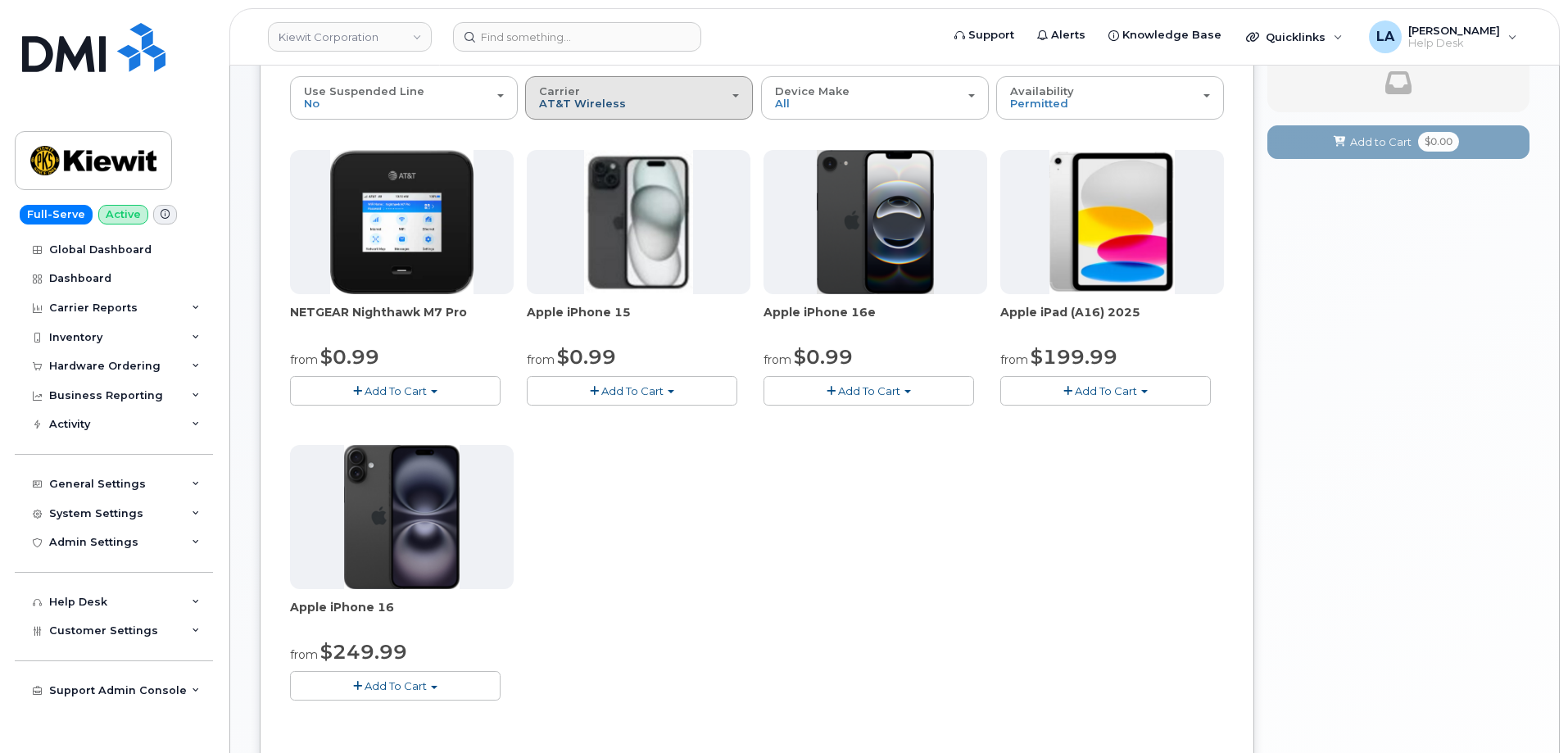
click at [592, 105] on span "AT&T Wireless" at bounding box center [583, 103] width 87 height 13
click at [578, 138] on label "Verizon Wireless" at bounding box center [588, 135] width 118 height 20
click at [0, 0] on input "Verizon Wireless" at bounding box center [0, 0] width 0 height 0
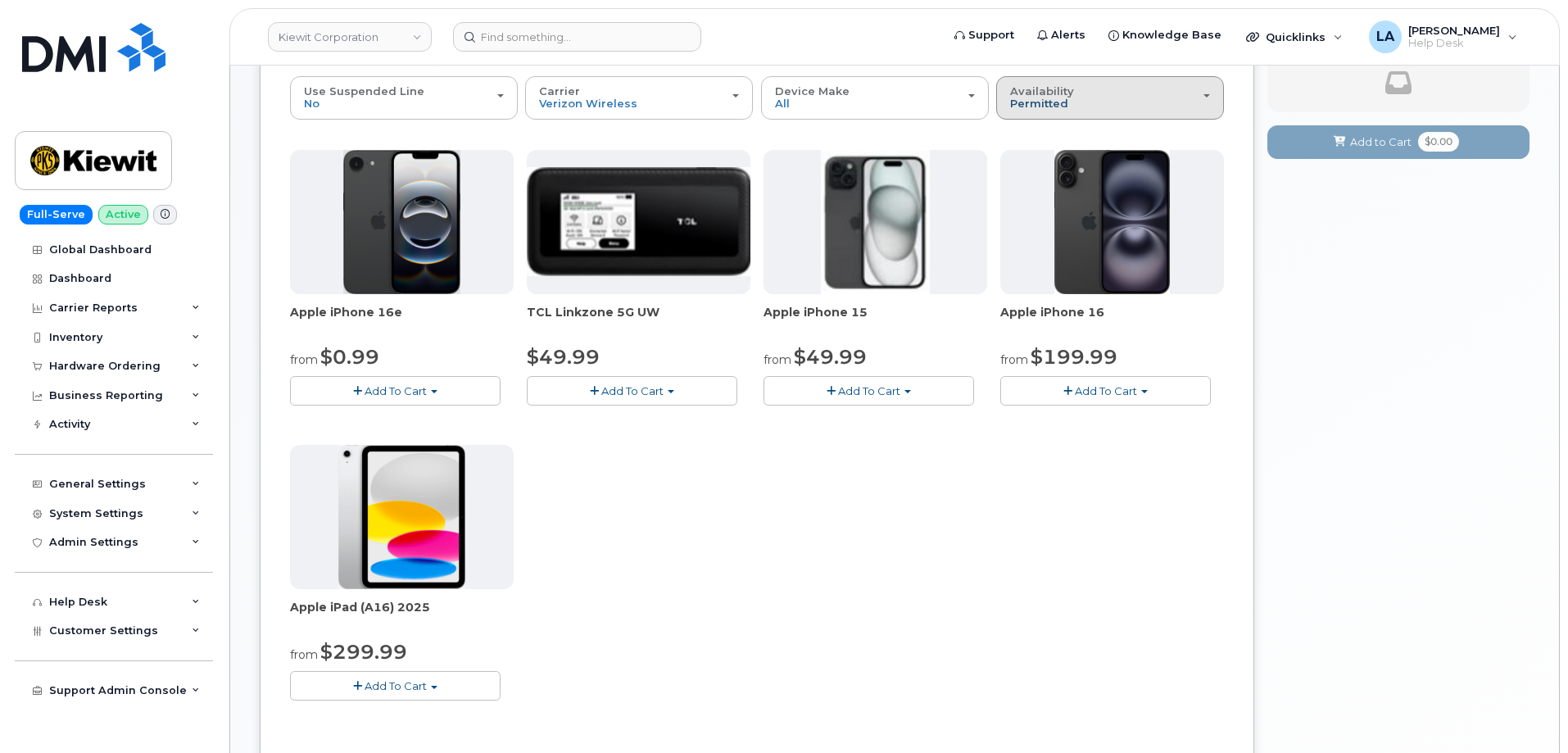
click at [1064, 104] on span "Permitted" at bounding box center [1038, 103] width 58 height 13
click at [1044, 164] on div "All" at bounding box center [1110, 163] width 219 height 20
click at [1040, 110] on span "Permitted" at bounding box center [1038, 103] width 58 height 13
click at [1025, 161] on label "All" at bounding box center [1018, 163] width 35 height 20
click at [0, 0] on input "All" at bounding box center [0, 0] width 0 height 0
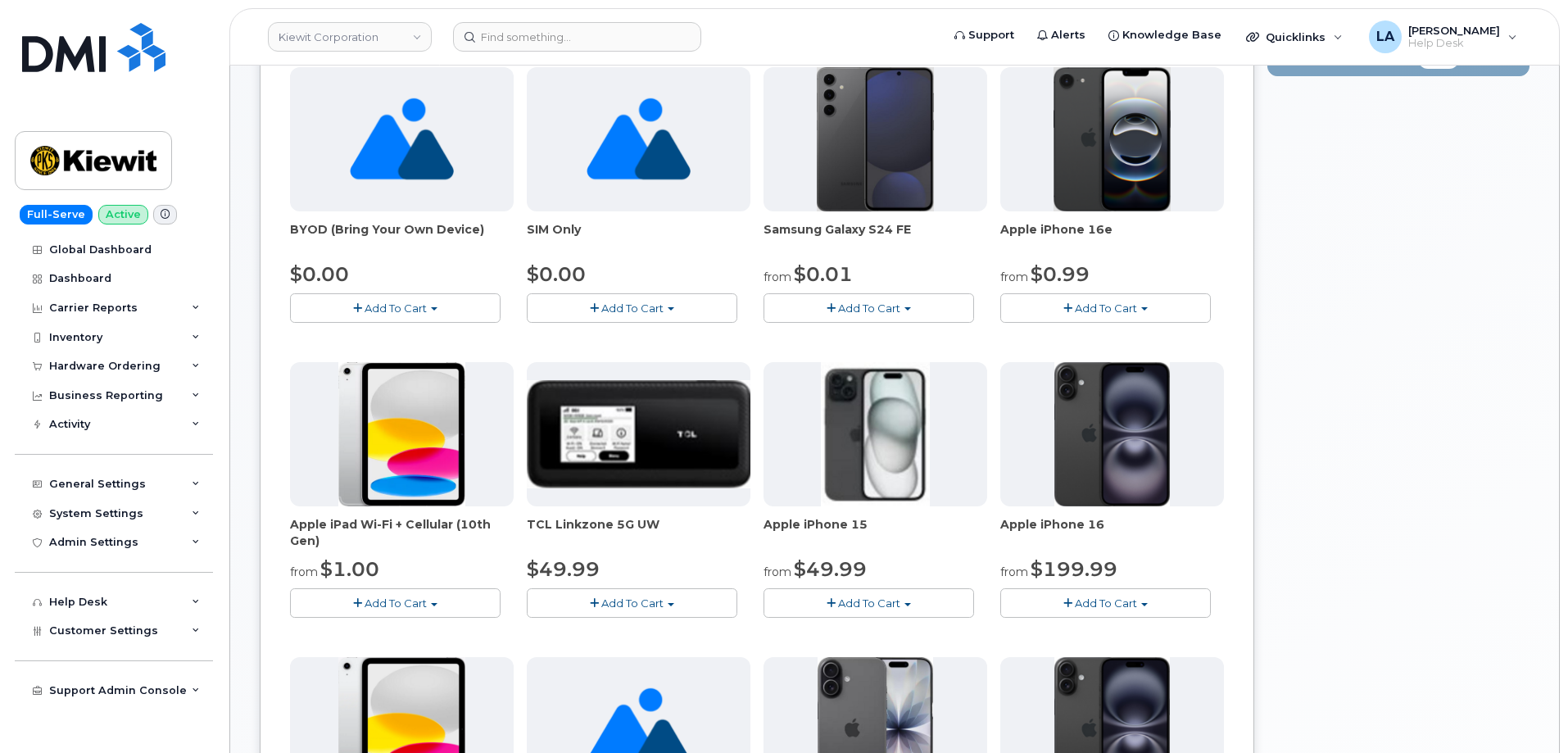
scroll to position [0, 0]
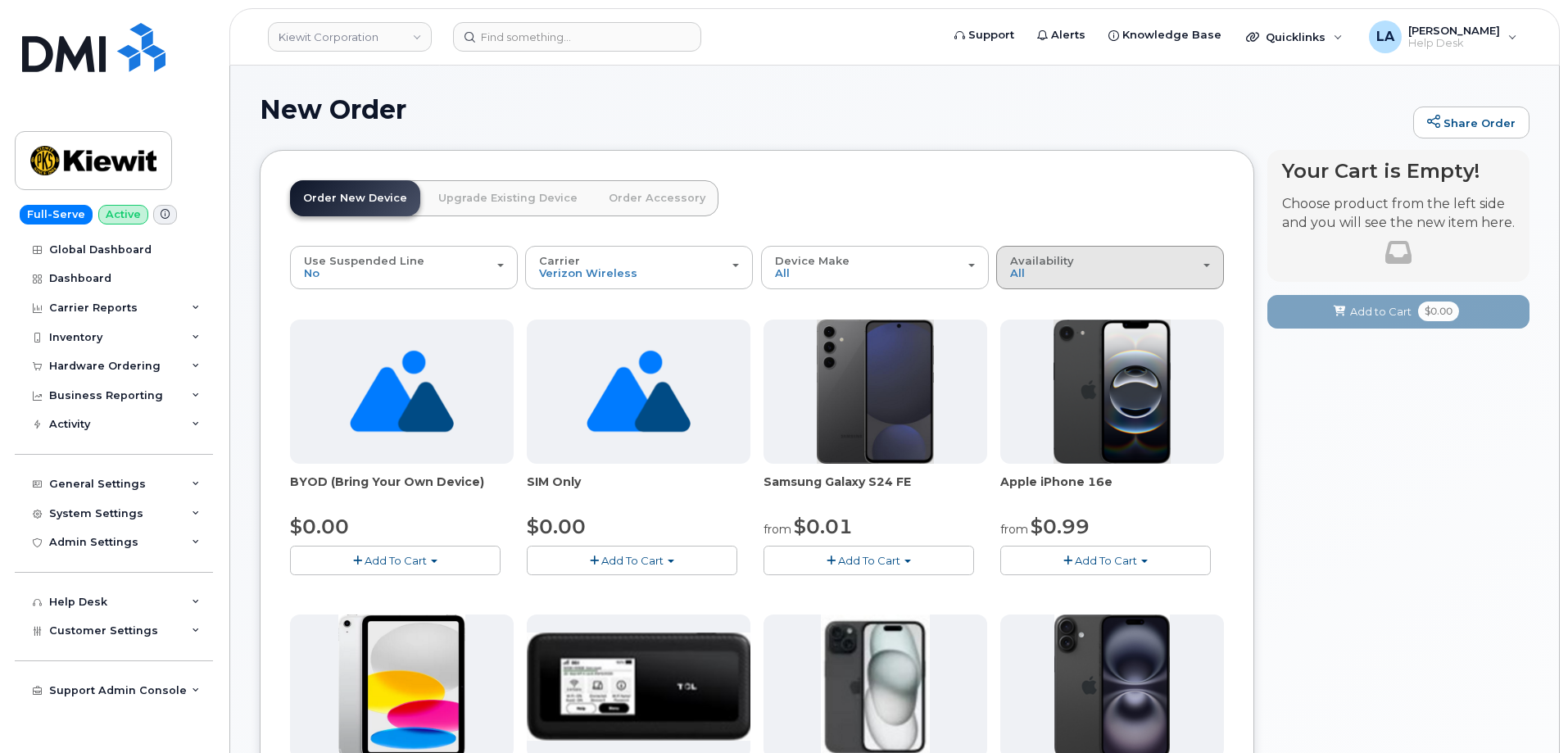
click at [1091, 270] on div "Availability Permitted All" at bounding box center [1110, 267] width 200 height 25
click at [1049, 306] on label "Permitted" at bounding box center [1038, 304] width 77 height 20
click at [0, 0] on input "Permitted" at bounding box center [0, 0] width 0 height 0
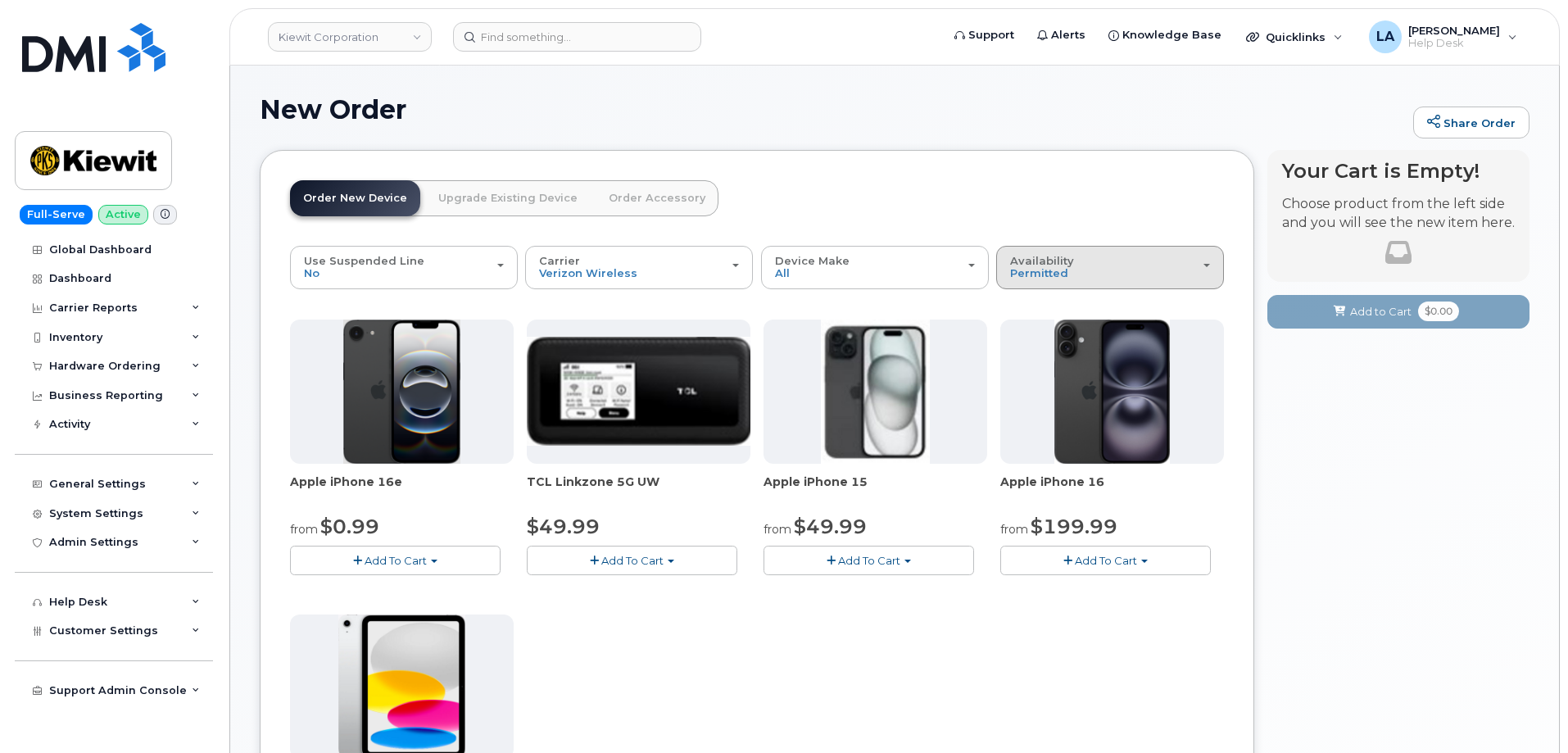
click at [1091, 275] on div "Availability Permitted All" at bounding box center [1110, 267] width 200 height 25
click at [1022, 329] on label "All" at bounding box center [1018, 332] width 35 height 20
click at [0, 0] on input "All" at bounding box center [0, 0] width 0 height 0
